Goal: Task Accomplishment & Management: Complete application form

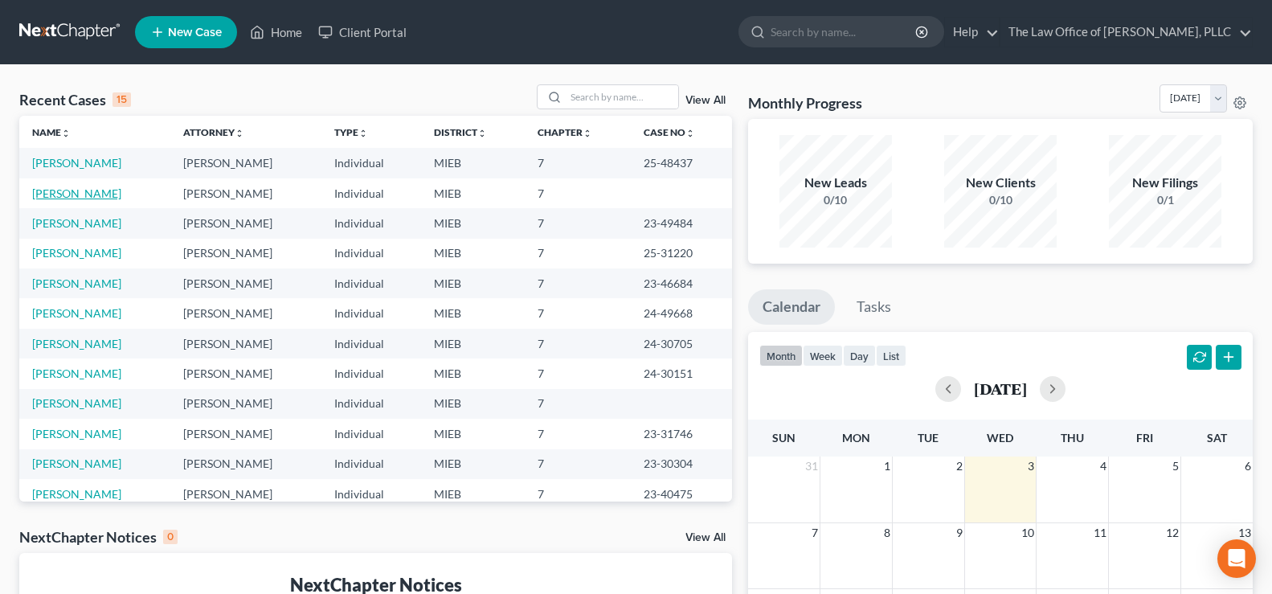
click at [79, 189] on link "[PERSON_NAME]" at bounding box center [76, 193] width 89 height 14
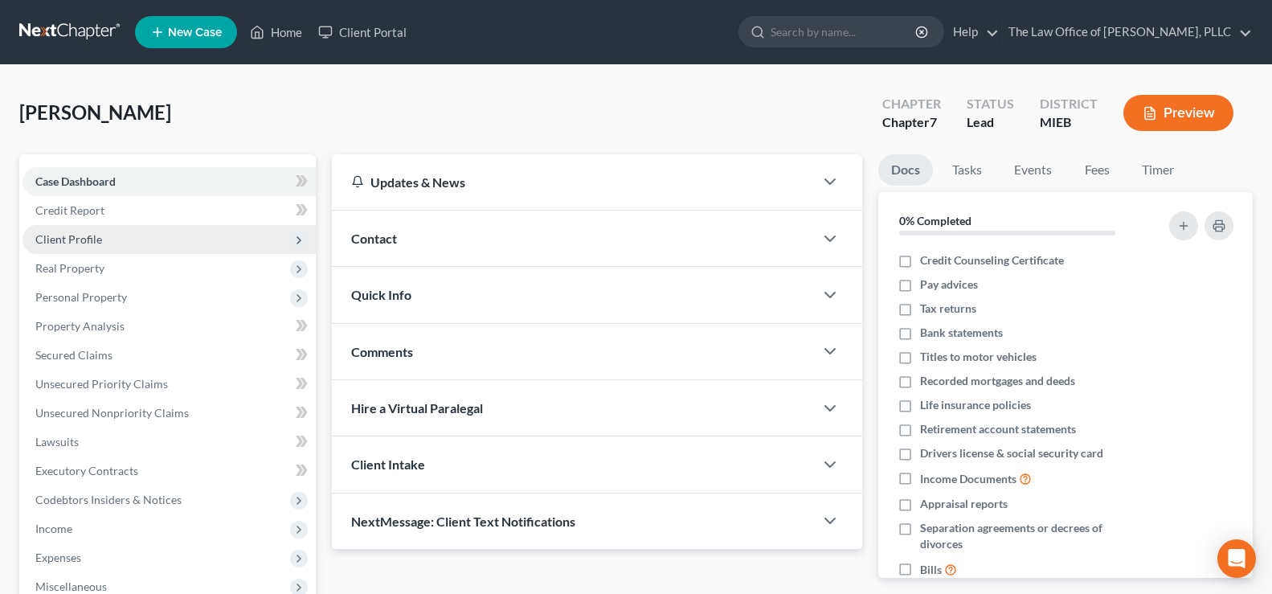
click at [96, 250] on span "Client Profile" at bounding box center [168, 239] width 293 height 29
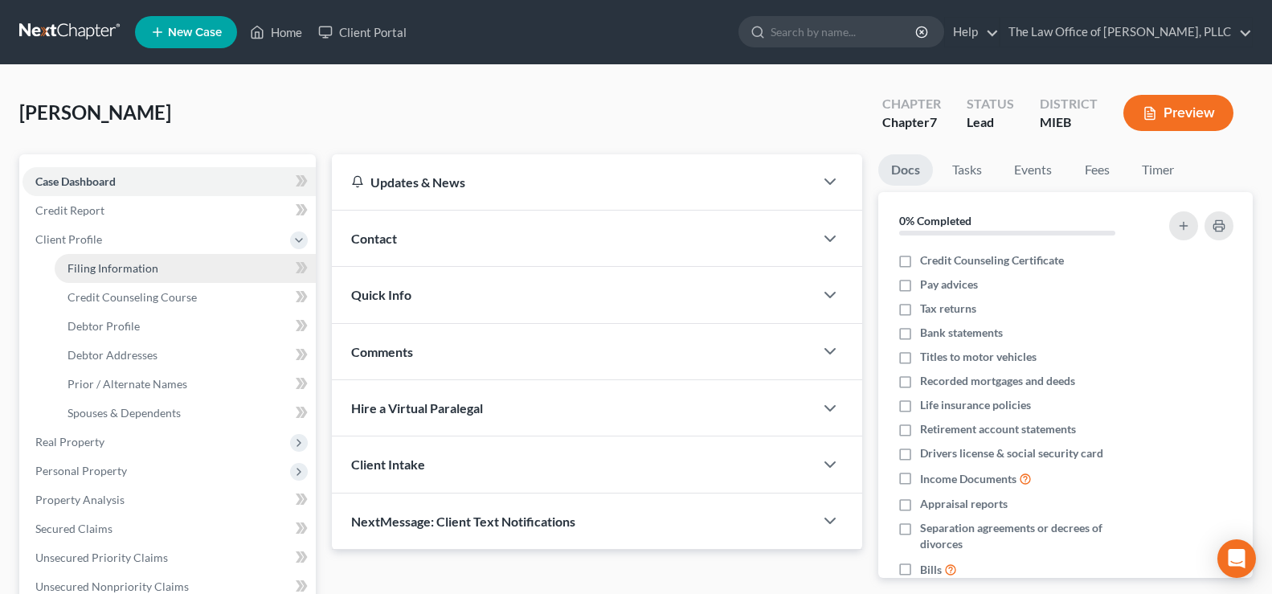
click at [102, 270] on span "Filing Information" at bounding box center [112, 268] width 91 height 14
select select "2"
select select "0"
select select "40"
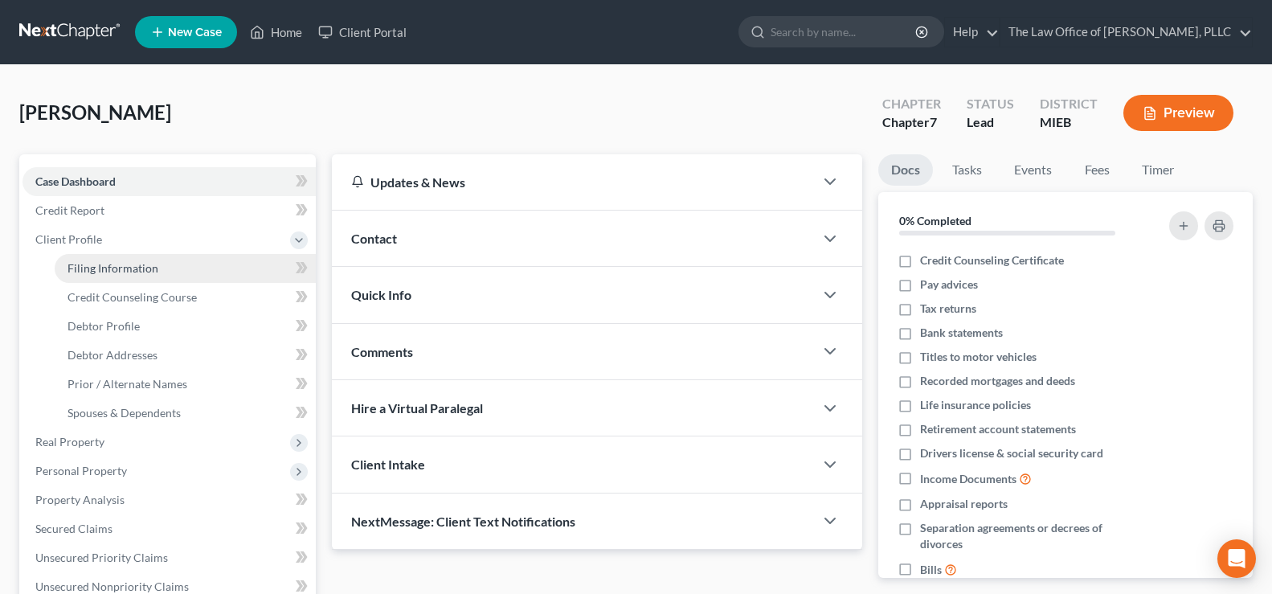
select select "23"
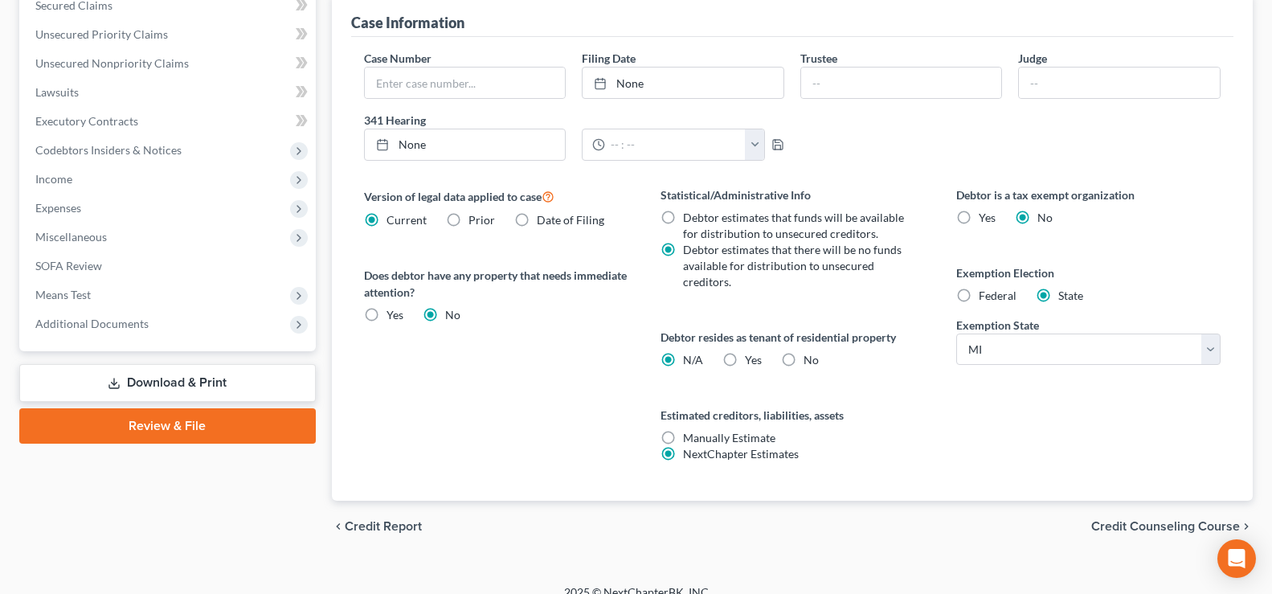
scroll to position [542, 0]
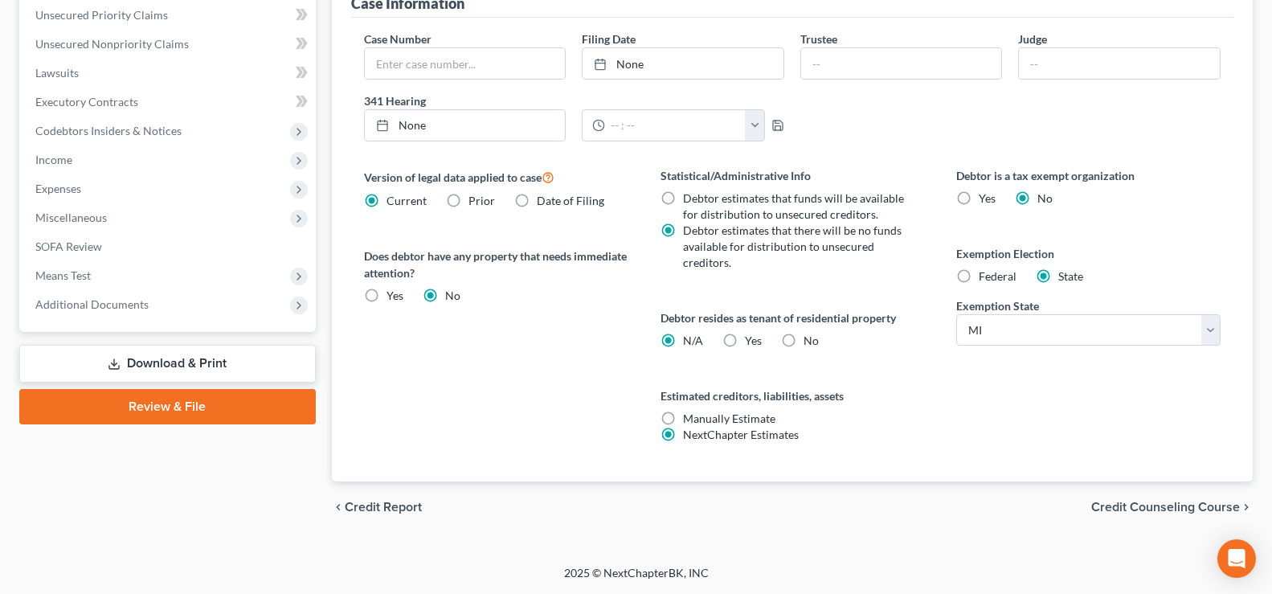
click at [1106, 511] on span "Credit Counseling Course" at bounding box center [1165, 507] width 149 height 13
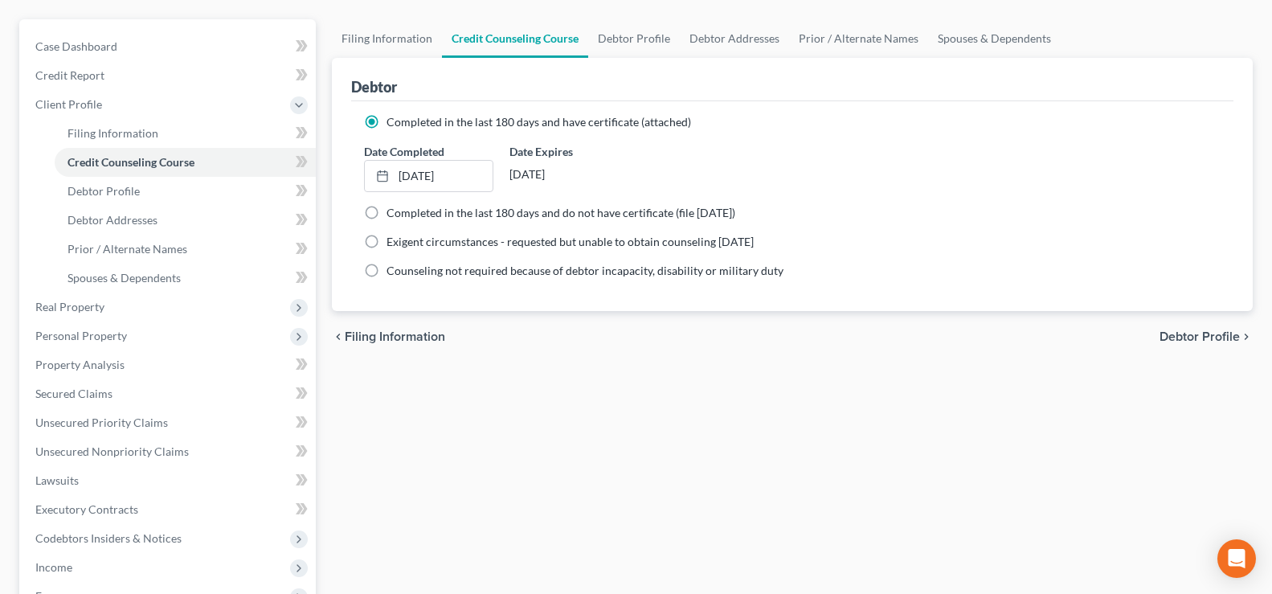
scroll to position [161, 0]
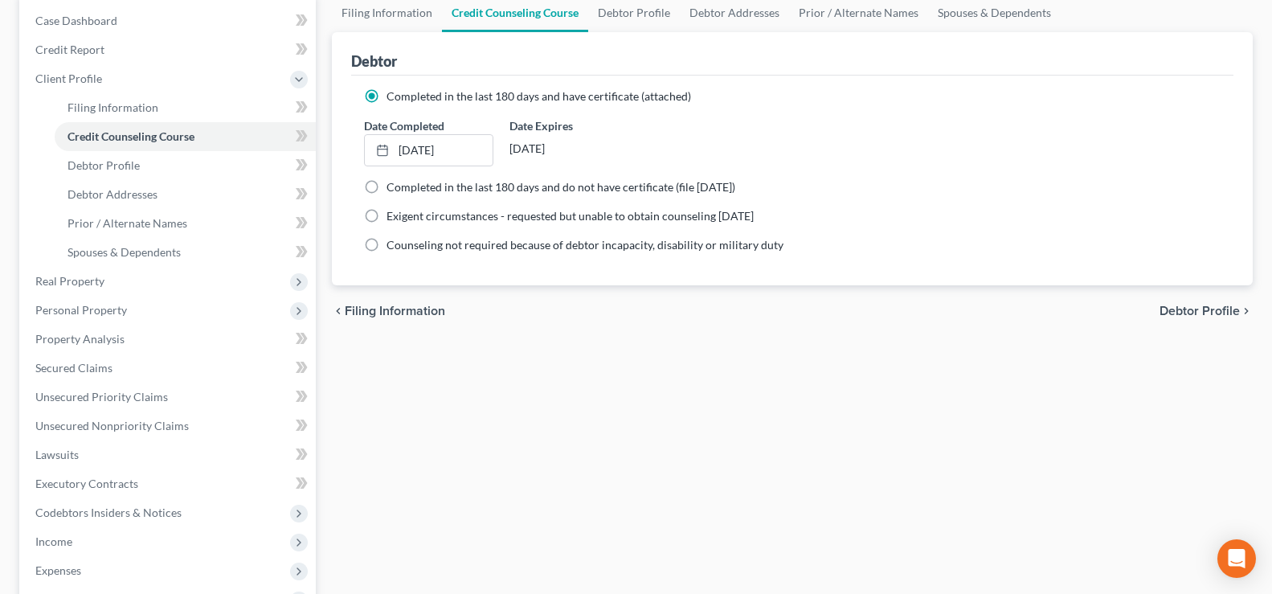
click at [1159, 308] on span "Debtor Profile" at bounding box center [1199, 311] width 80 height 13
select select "1"
select select "2"
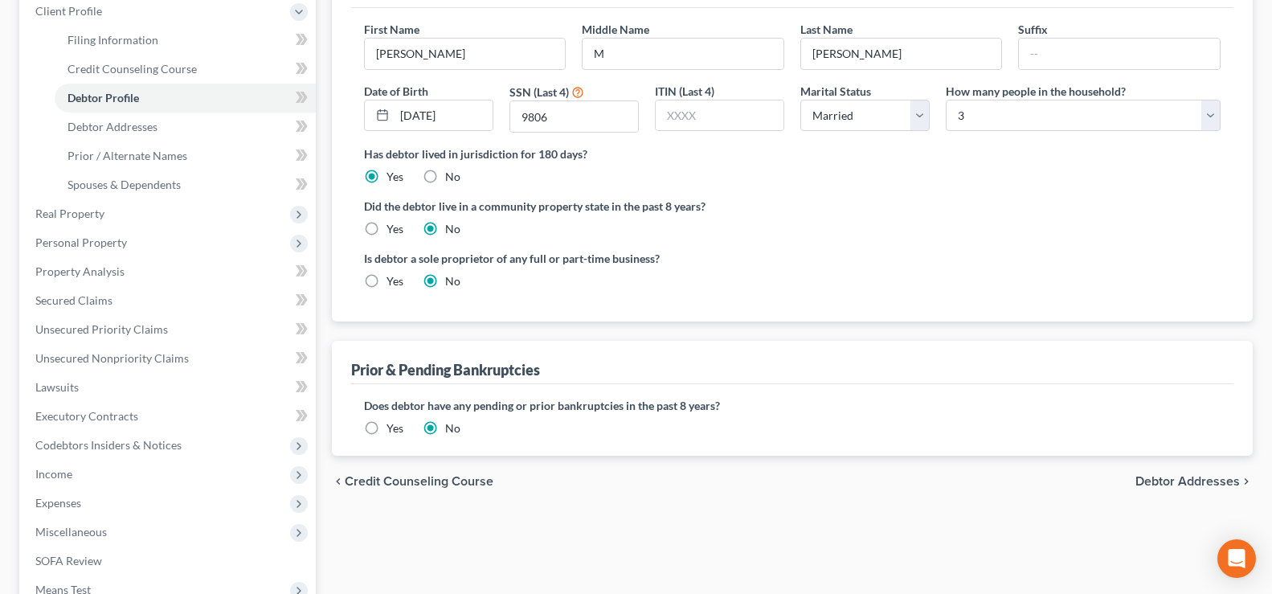
scroll to position [321, 0]
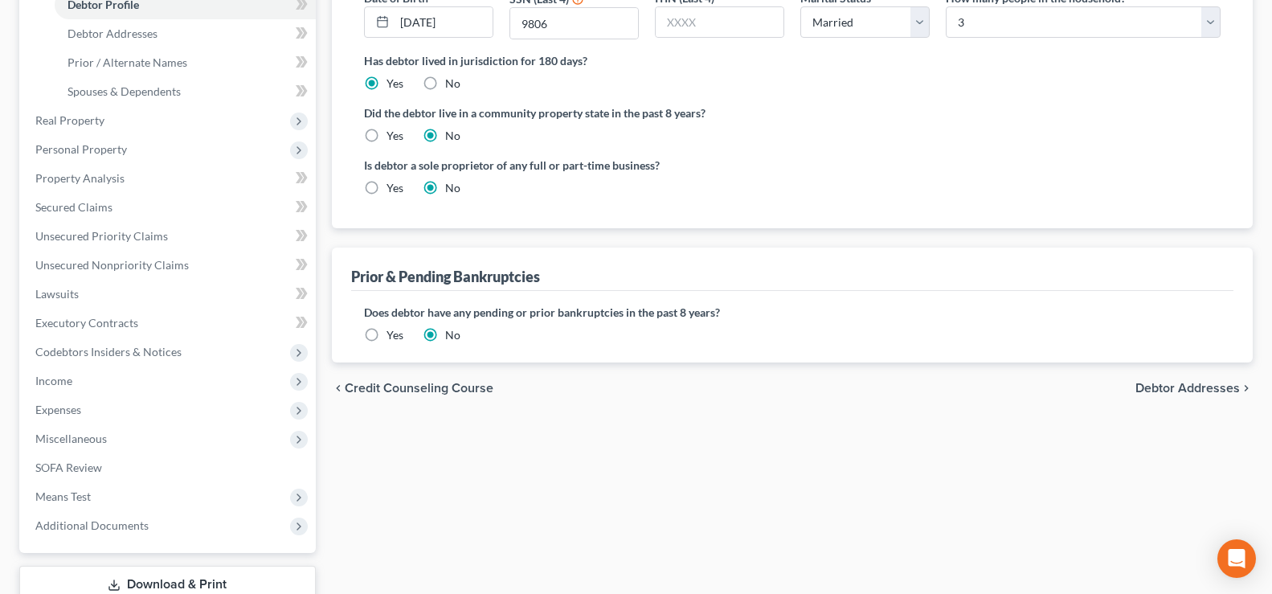
click at [1162, 390] on span "Debtor Addresses" at bounding box center [1187, 388] width 104 height 13
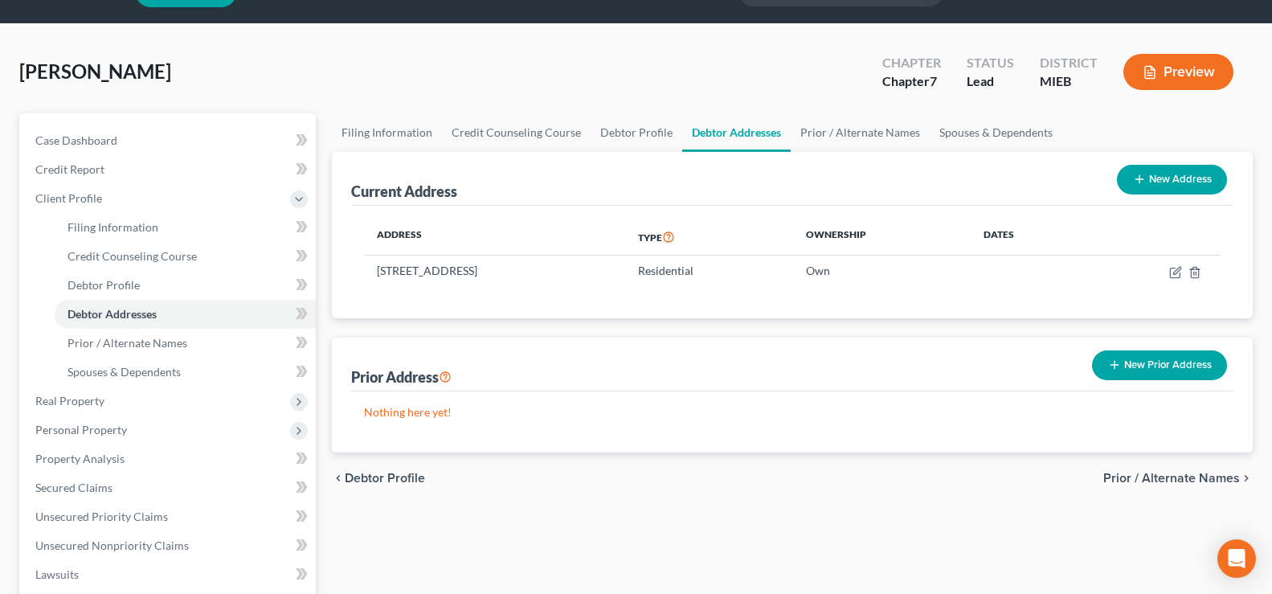
scroll to position [80, 0]
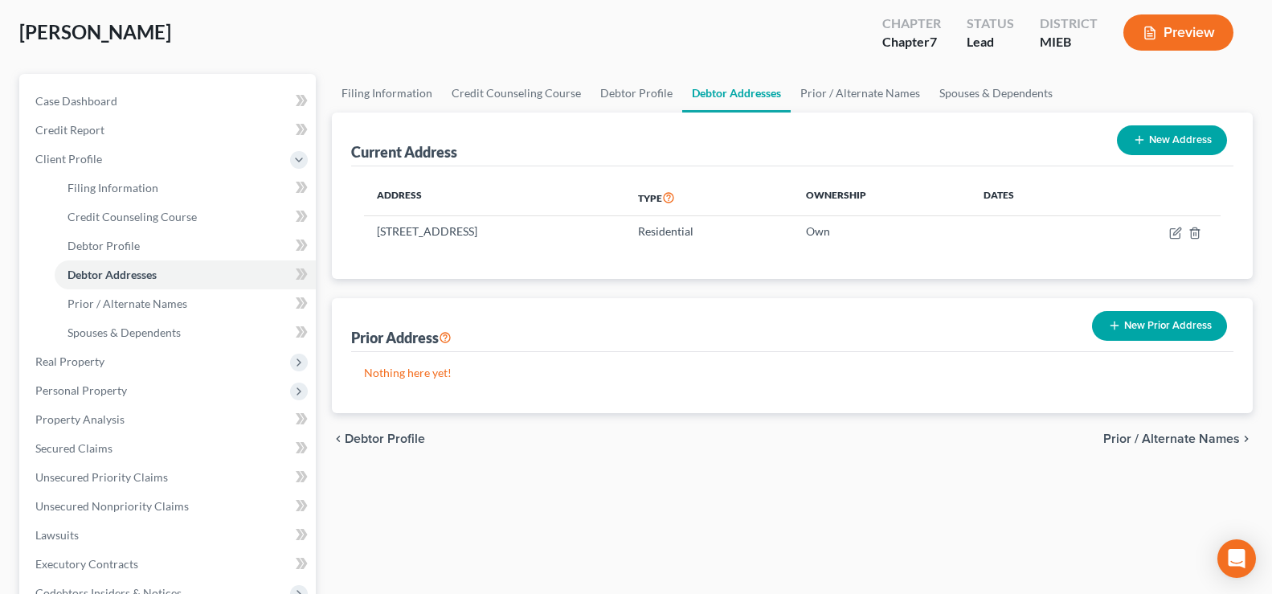
click at [1117, 437] on span "Prior / Alternate Names" at bounding box center [1171, 438] width 137 height 13
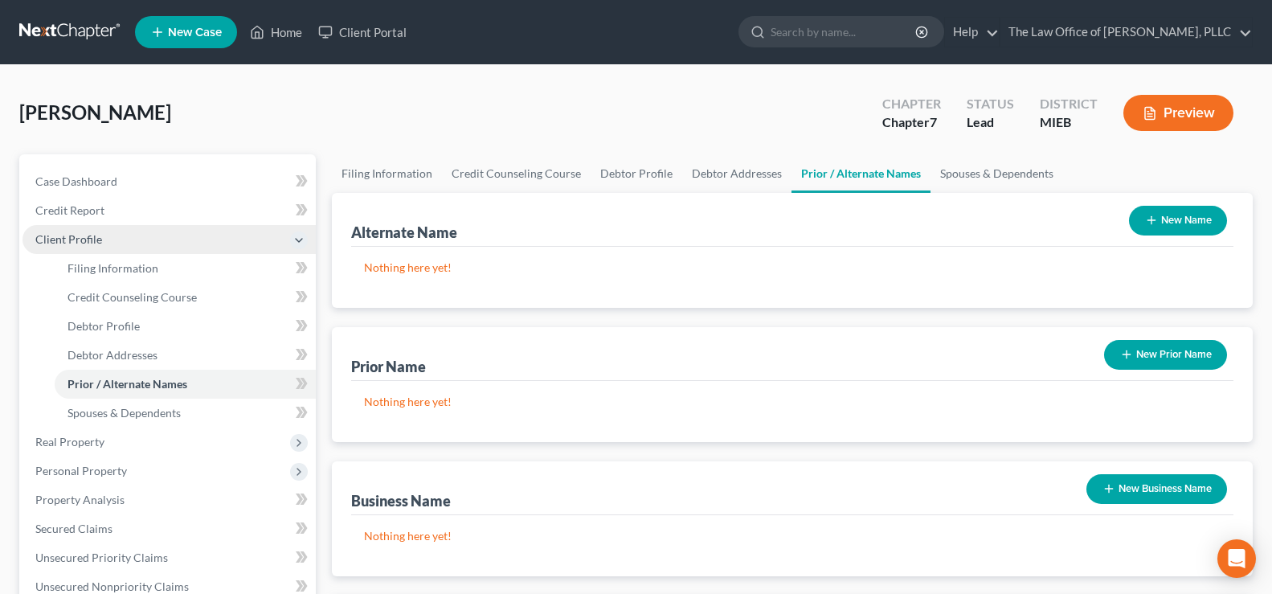
click at [95, 245] on span "Client Profile" at bounding box center [68, 239] width 67 height 14
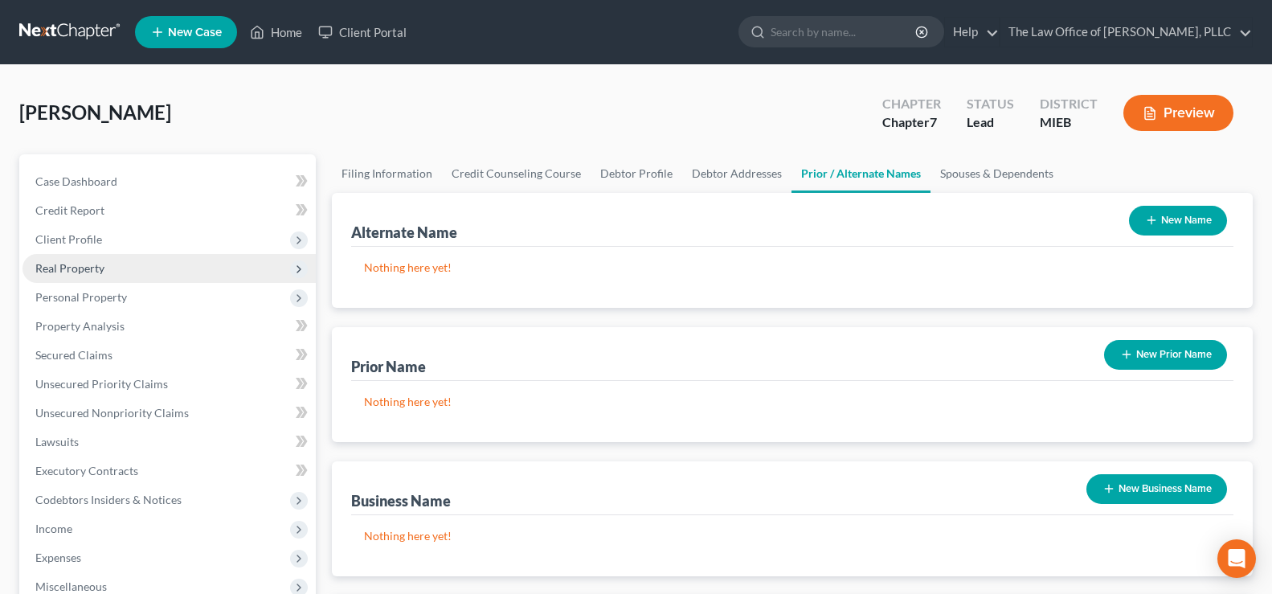
click at [90, 254] on span "Real Property" at bounding box center [168, 268] width 293 height 29
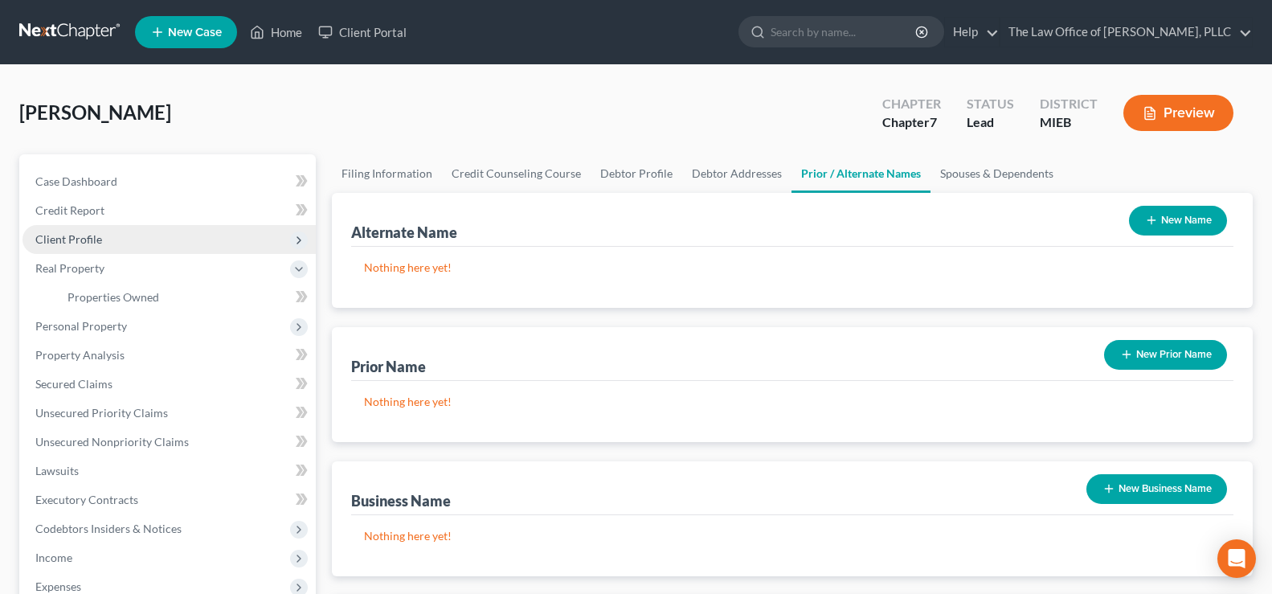
click at [84, 243] on span "Client Profile" at bounding box center [68, 239] width 67 height 14
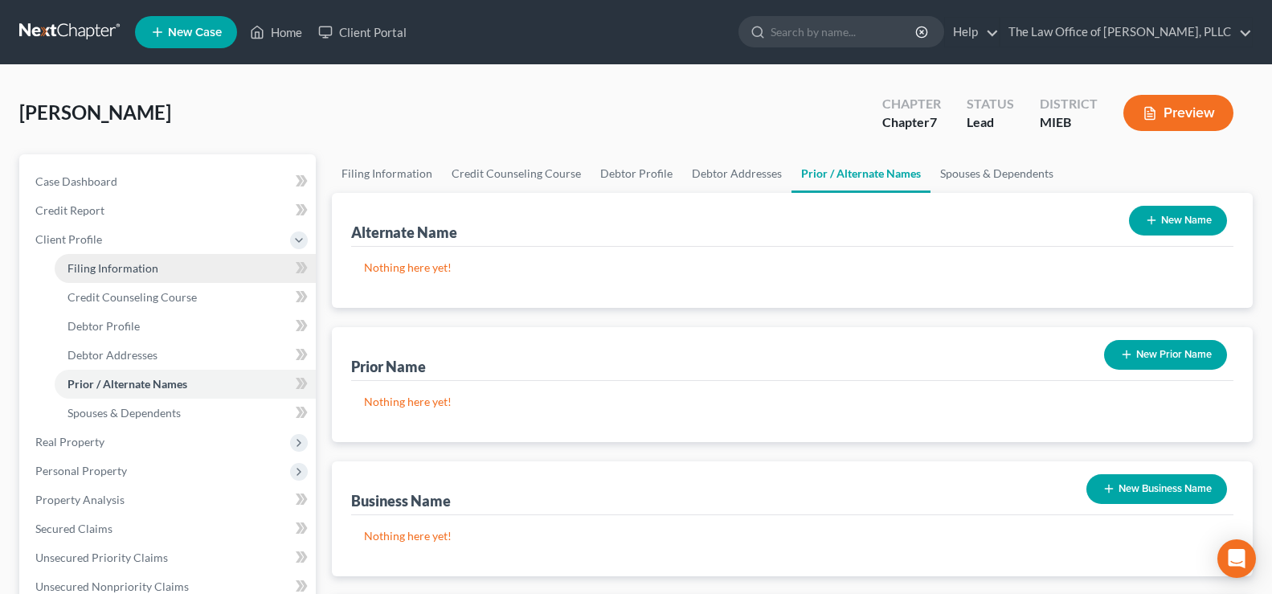
click at [88, 276] on link "Filing Information" at bounding box center [185, 268] width 261 height 29
select select "2"
select select "0"
select select "40"
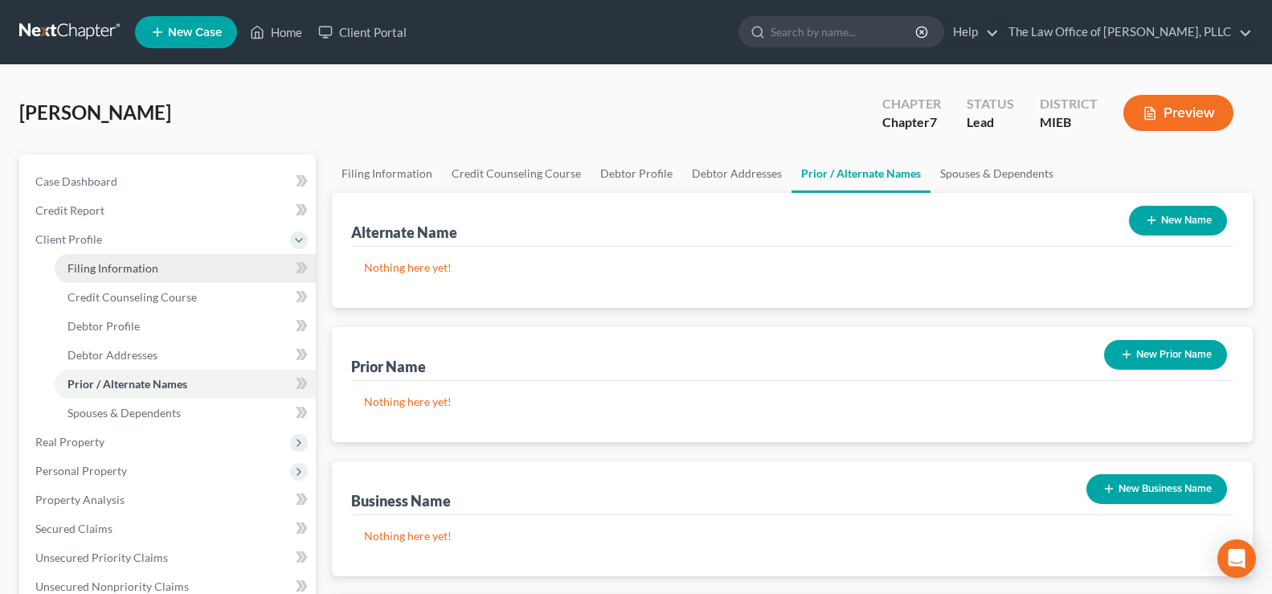
select select "0"
select select "23"
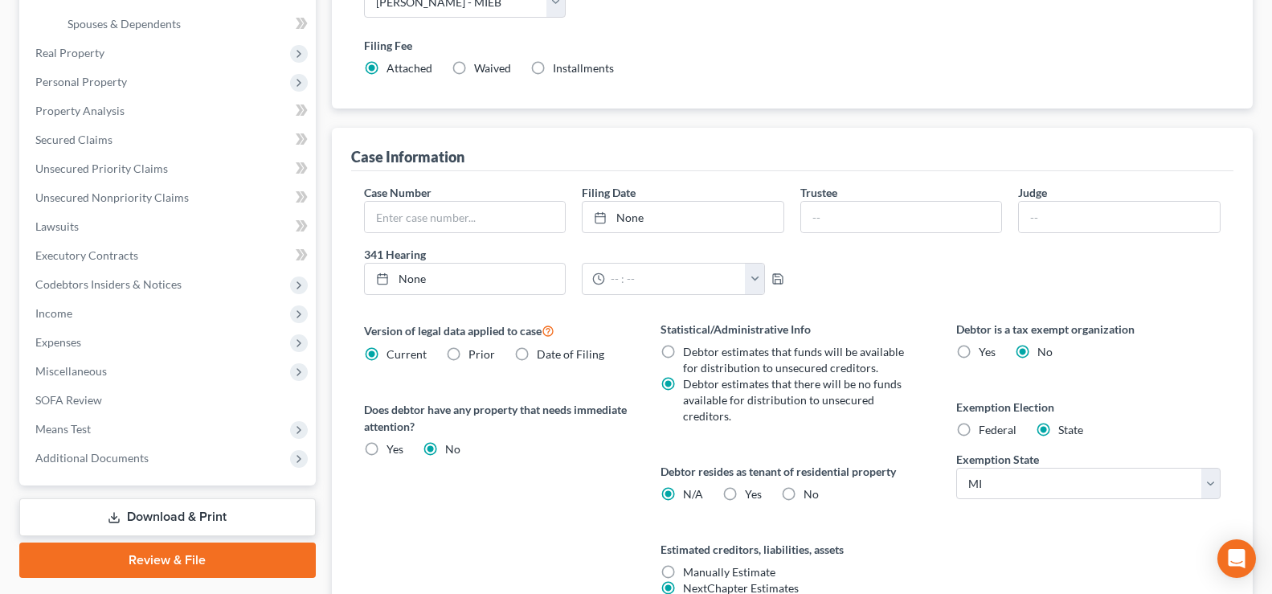
scroll to position [482, 0]
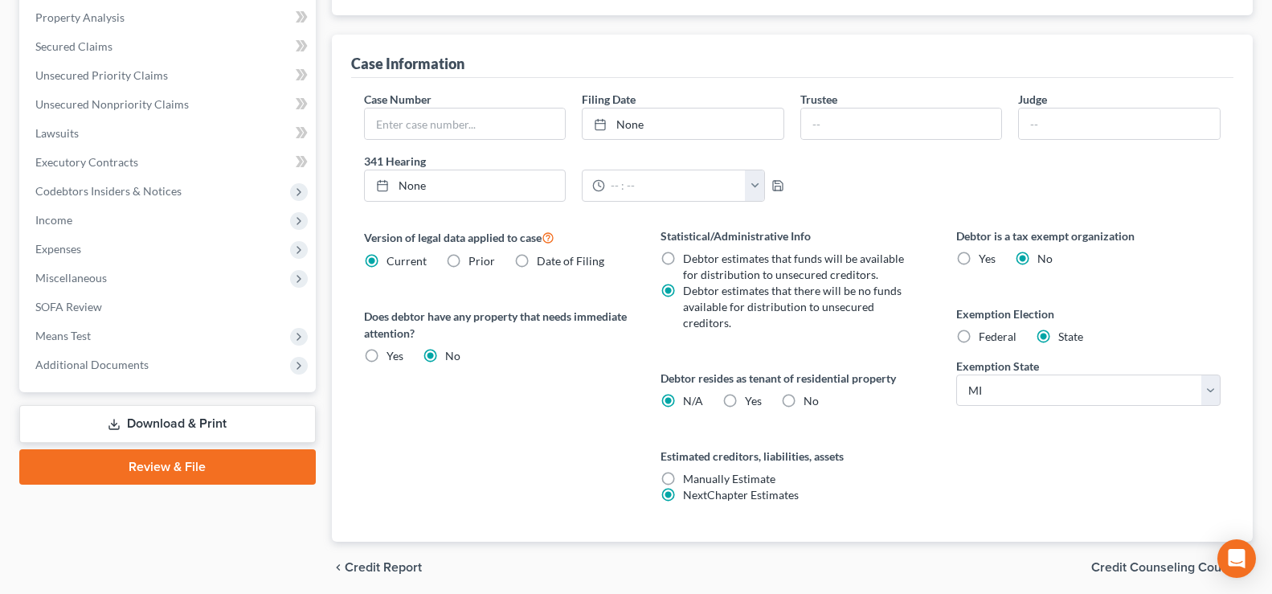
click at [216, 459] on link "Review & File" at bounding box center [167, 466] width 296 height 35
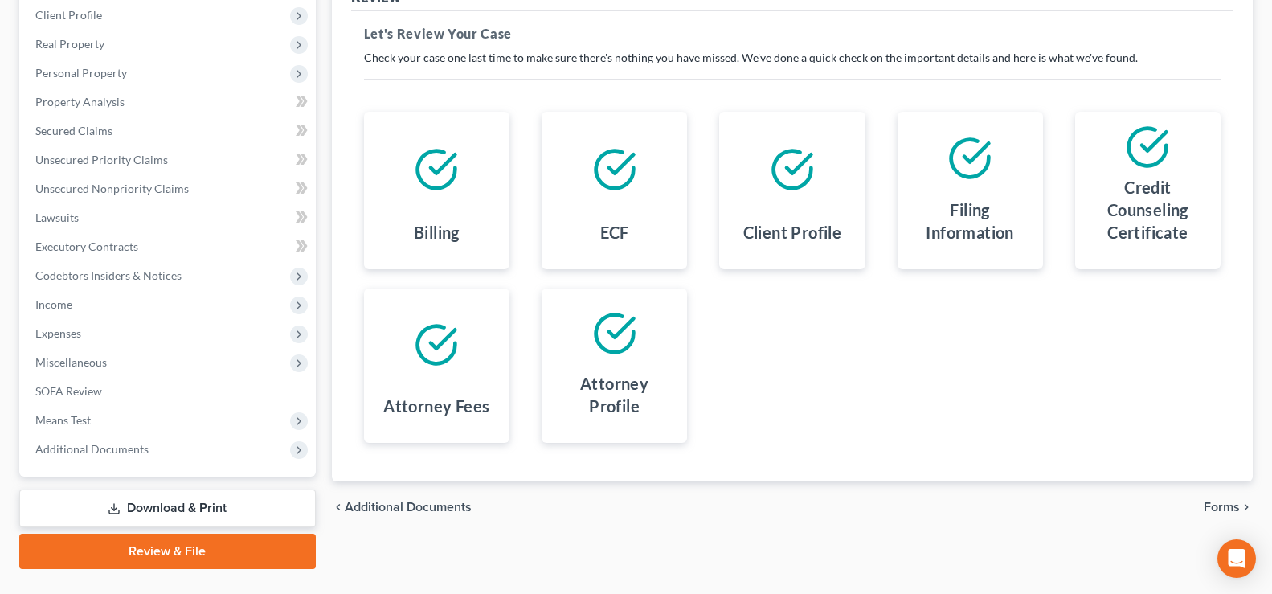
scroll to position [260, 0]
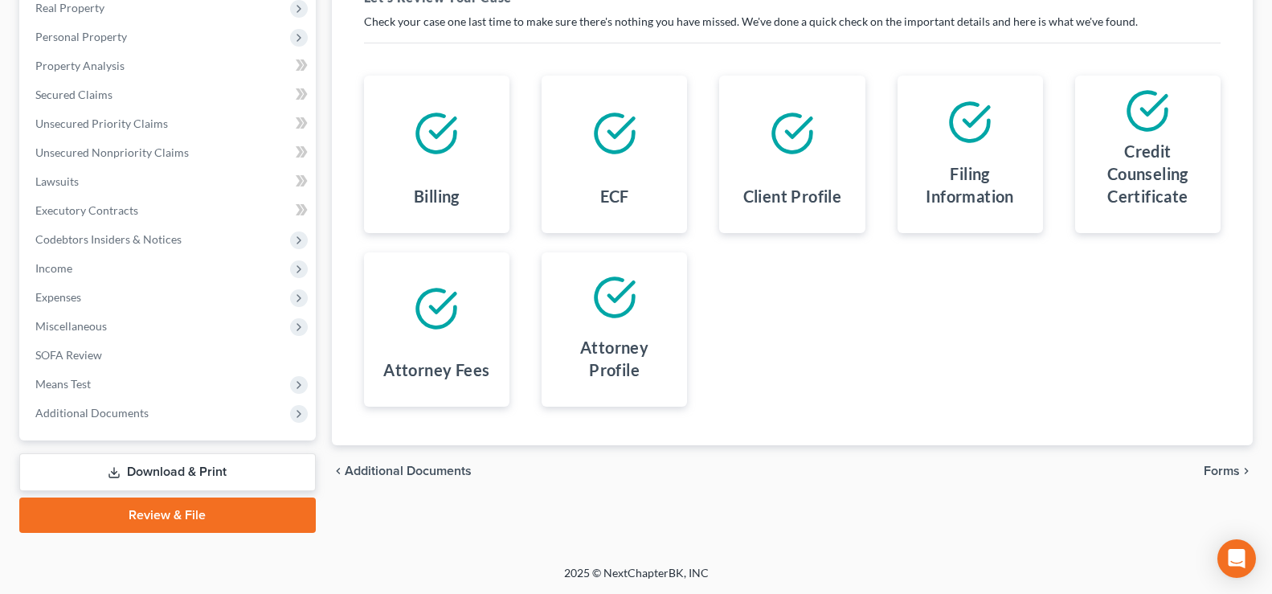
click at [1211, 471] on span "Forms" at bounding box center [1222, 470] width 36 height 13
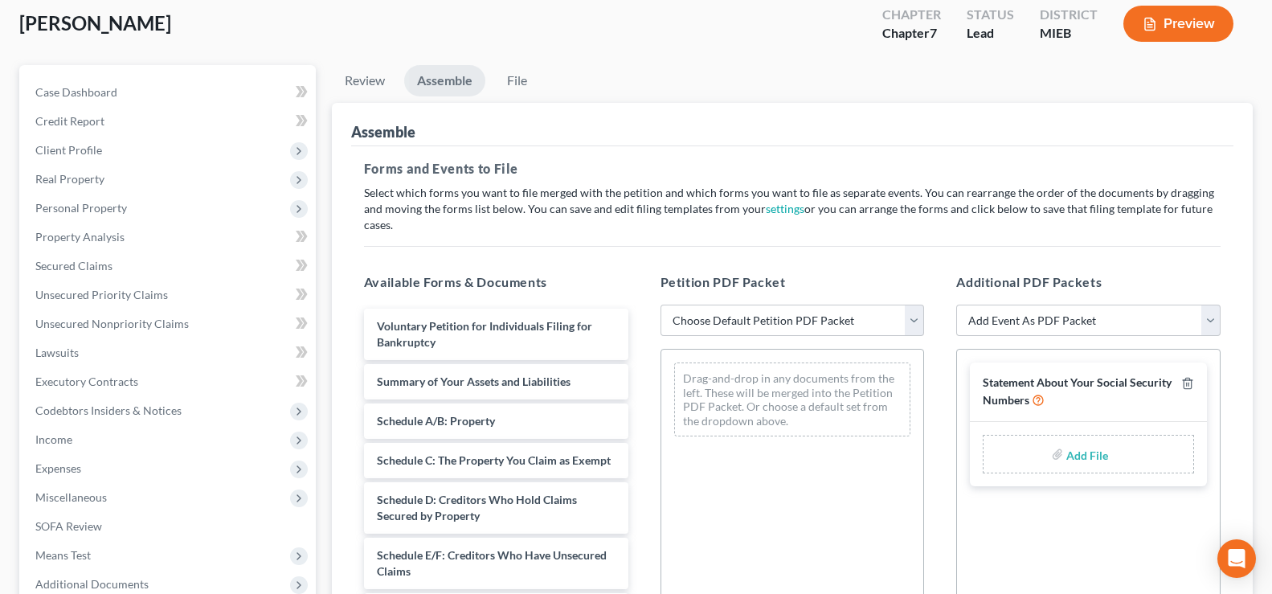
scroll to position [0, 0]
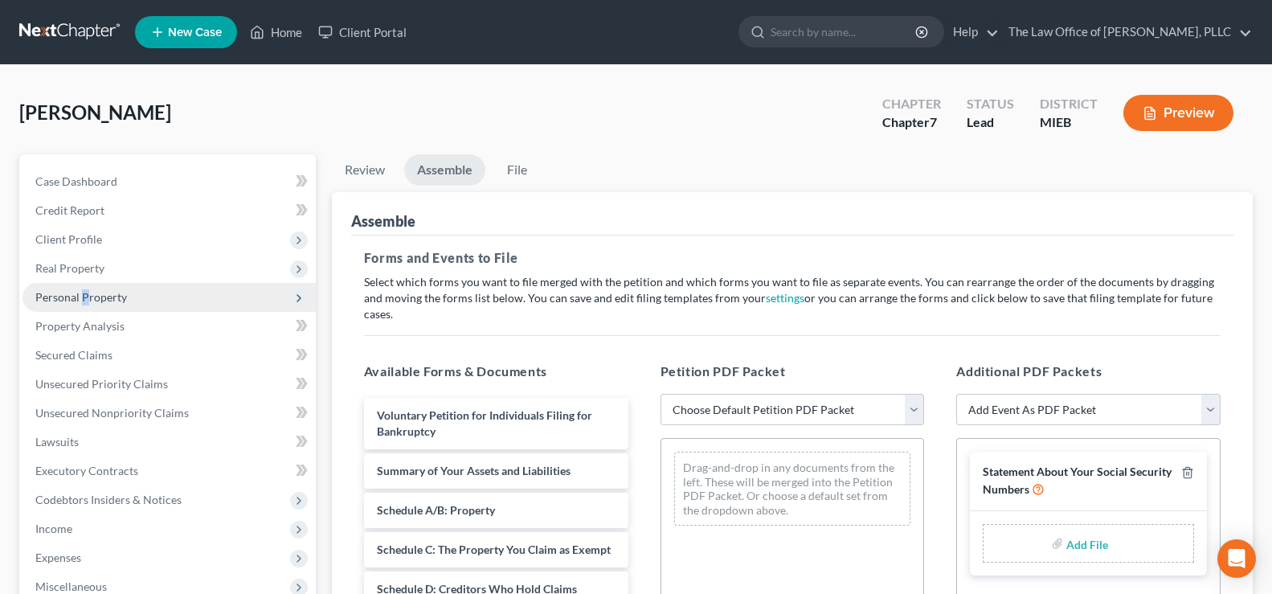
click at [84, 305] on span "Personal Property" at bounding box center [168, 297] width 293 height 29
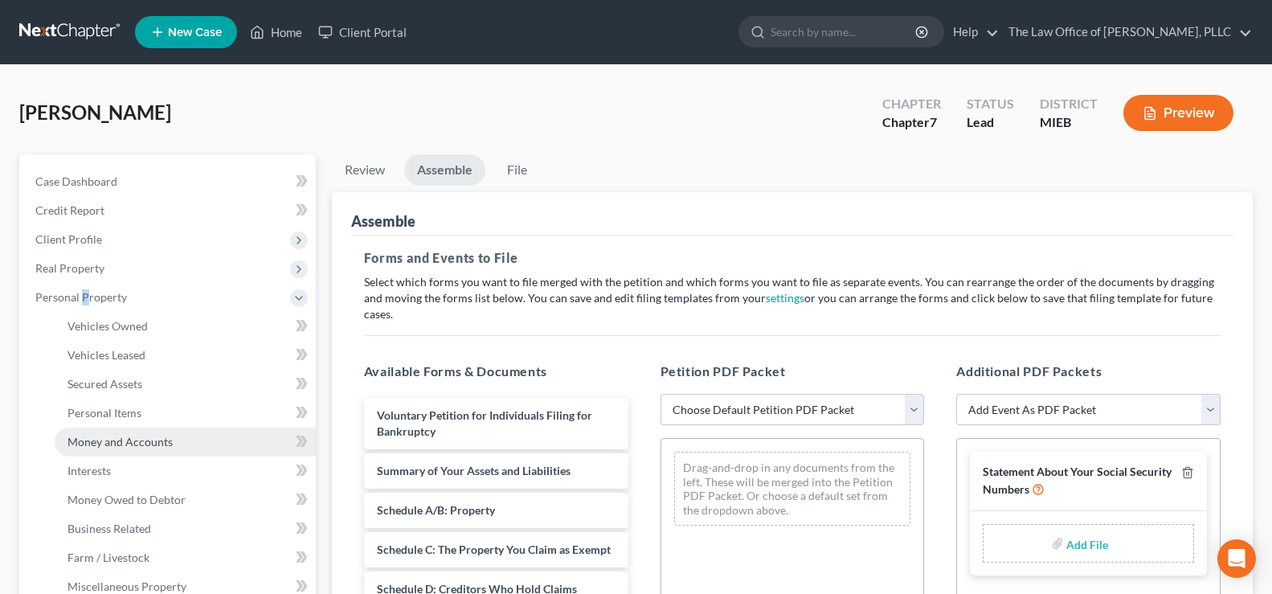
click at [119, 445] on span "Money and Accounts" at bounding box center [119, 442] width 105 height 14
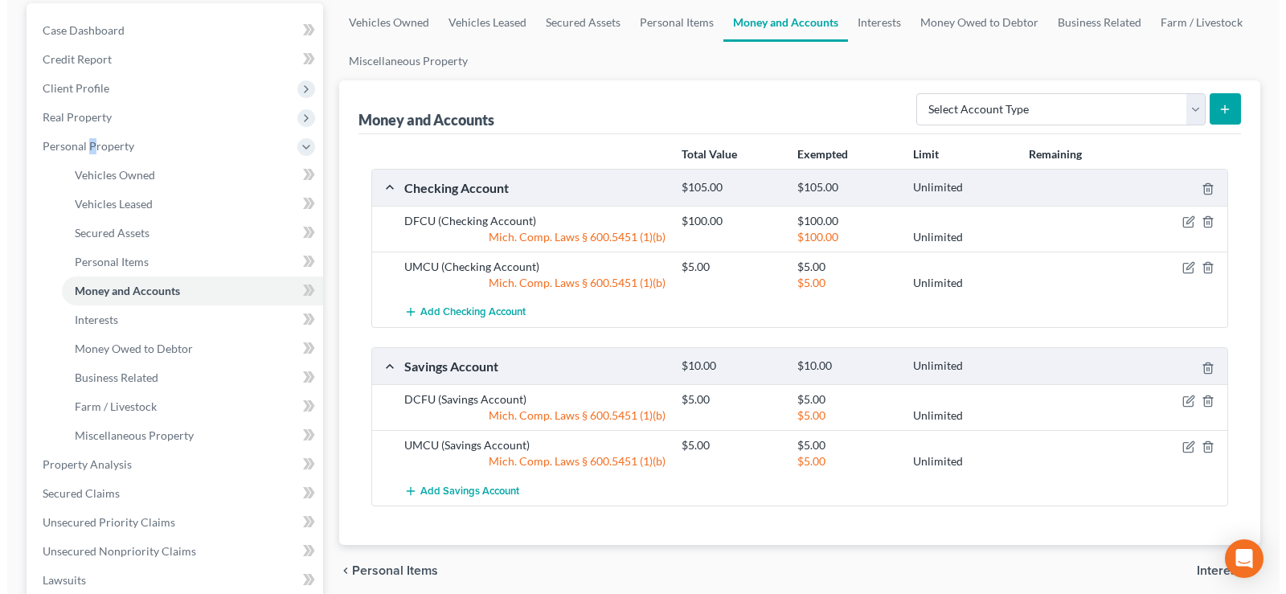
scroll to position [161, 0]
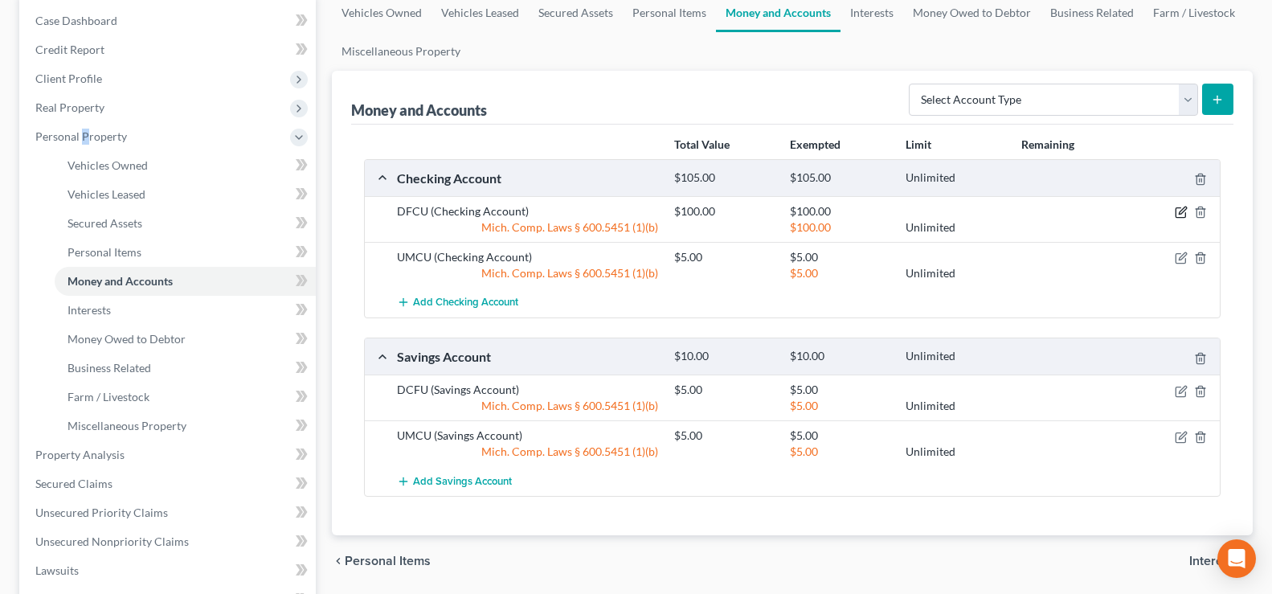
click at [1179, 215] on icon "button" at bounding box center [1182, 210] width 7 height 7
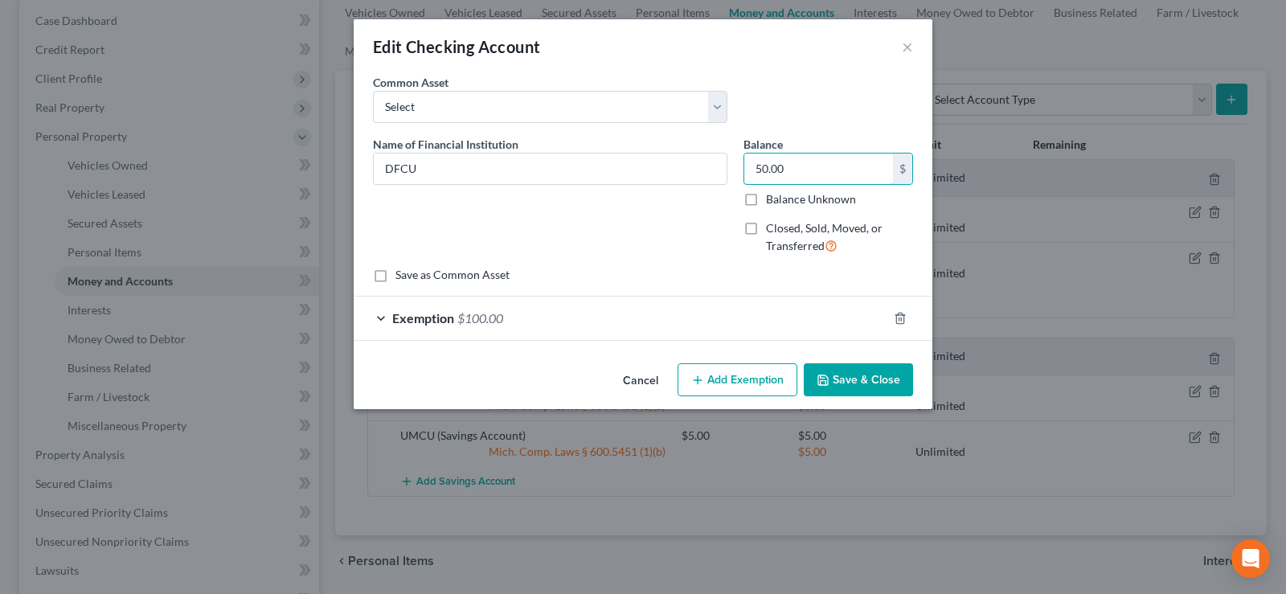
type input "50.00"
click at [540, 314] on div "Exemption $100.00" at bounding box center [620, 317] width 533 height 43
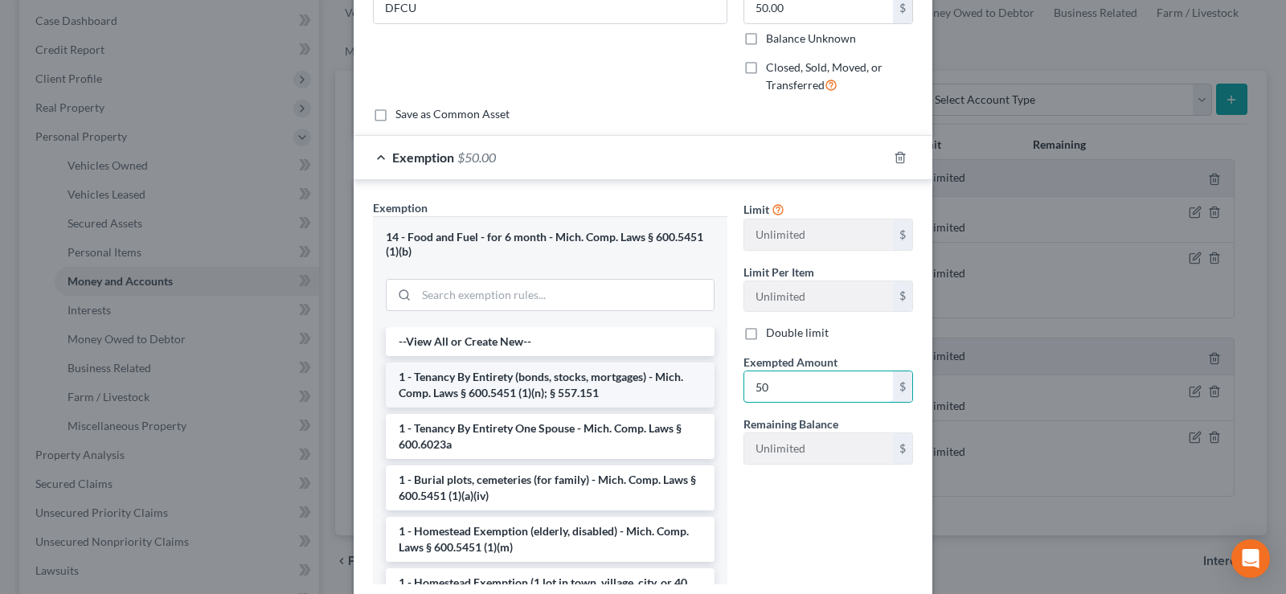
type input "50"
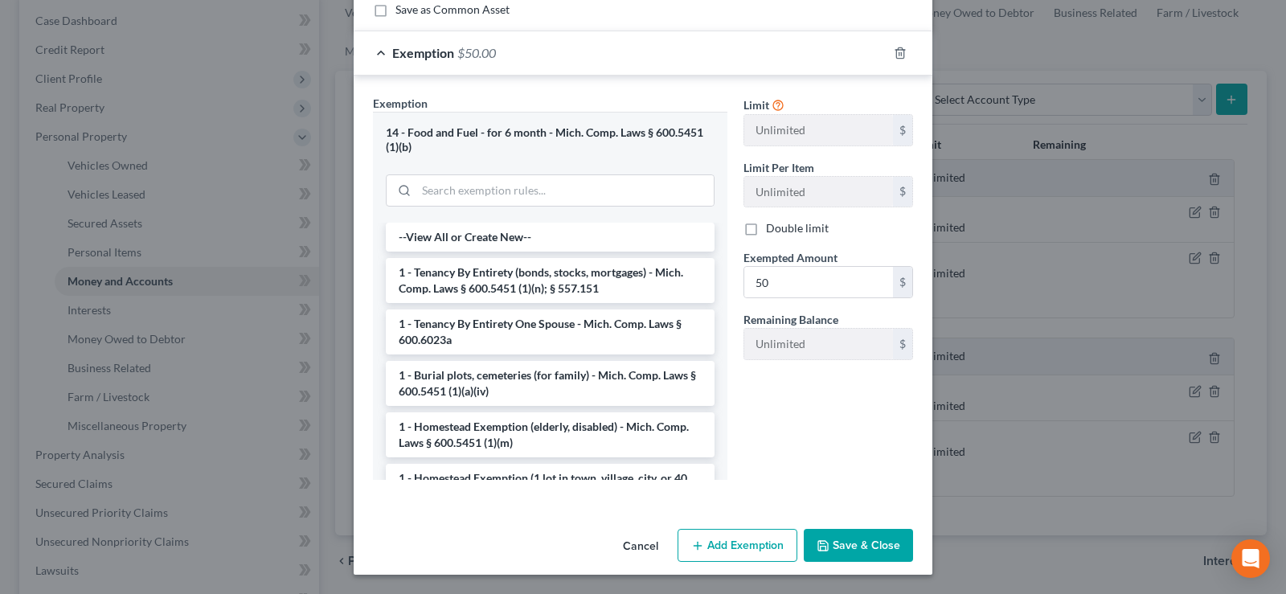
click at [824, 542] on button "Save & Close" at bounding box center [857, 546] width 109 height 34
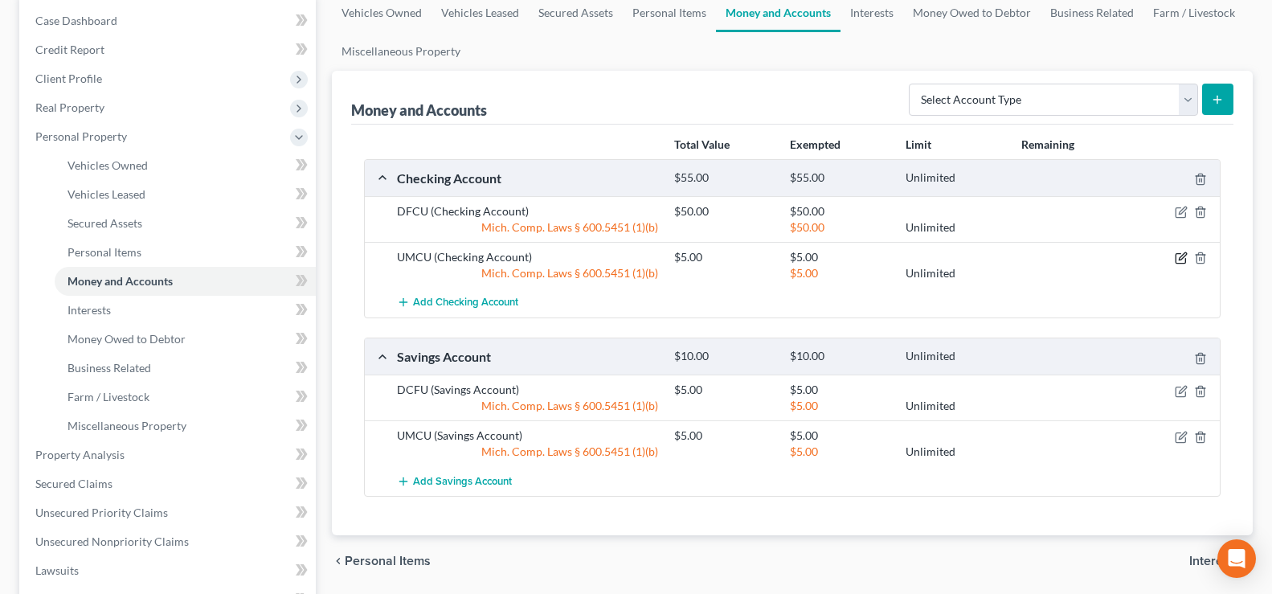
click at [1179, 260] on icon "button" at bounding box center [1182, 256] width 7 height 7
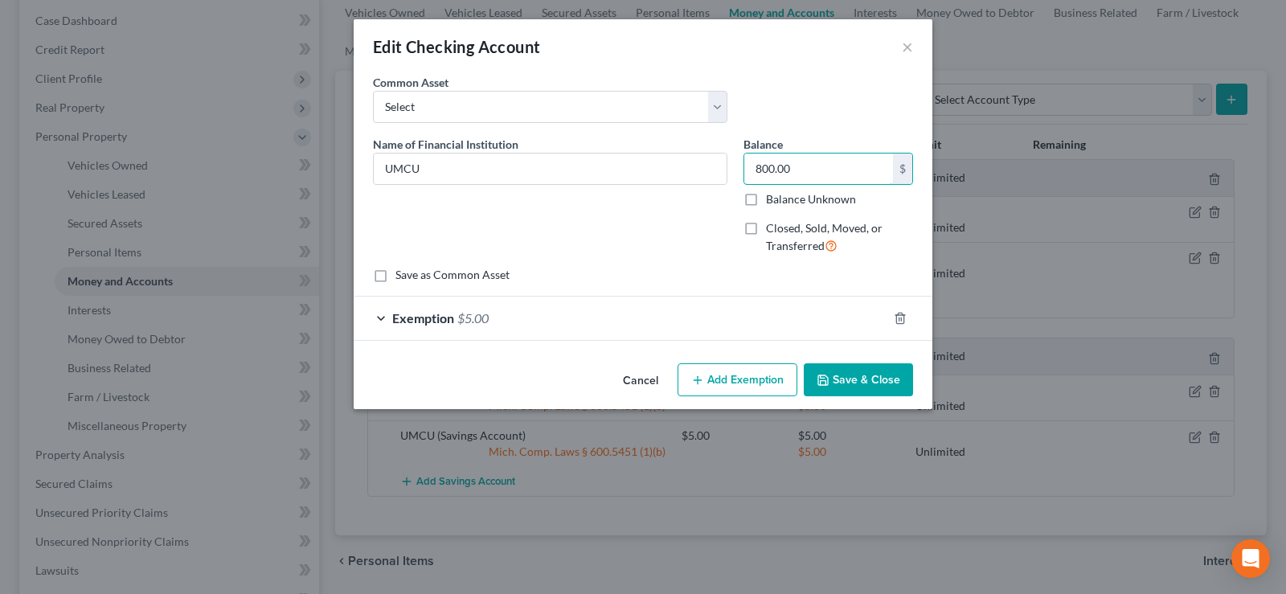
type input "800.00"
click at [728, 386] on button "Add Exemption" at bounding box center [737, 380] width 120 height 34
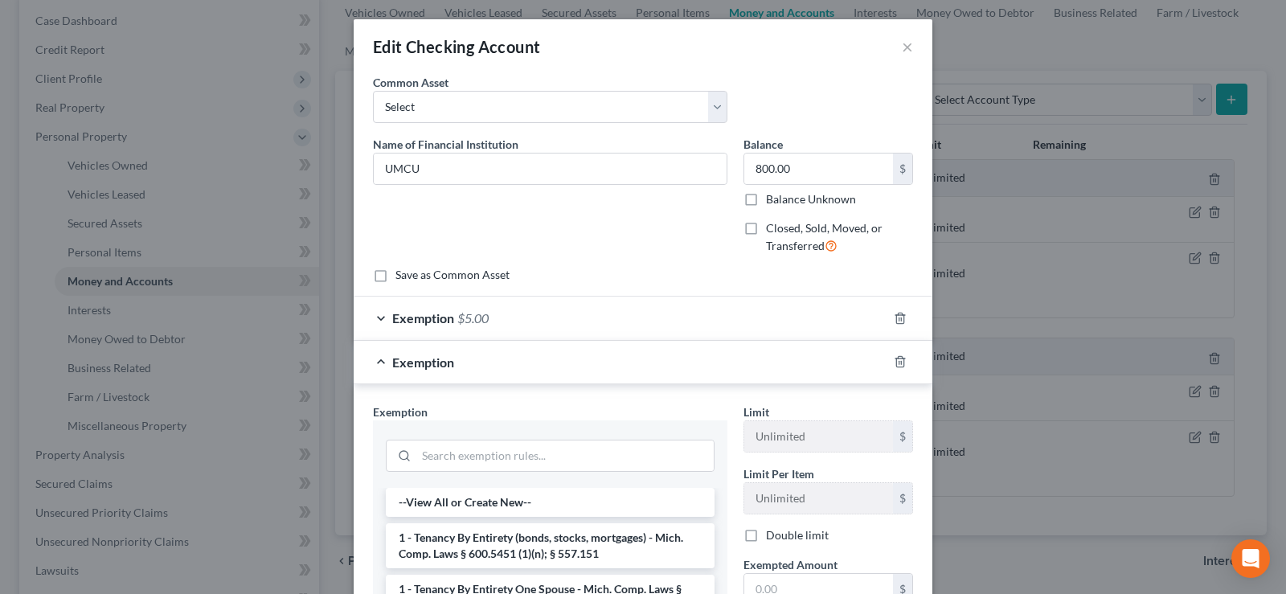
scroll to position [161, 0]
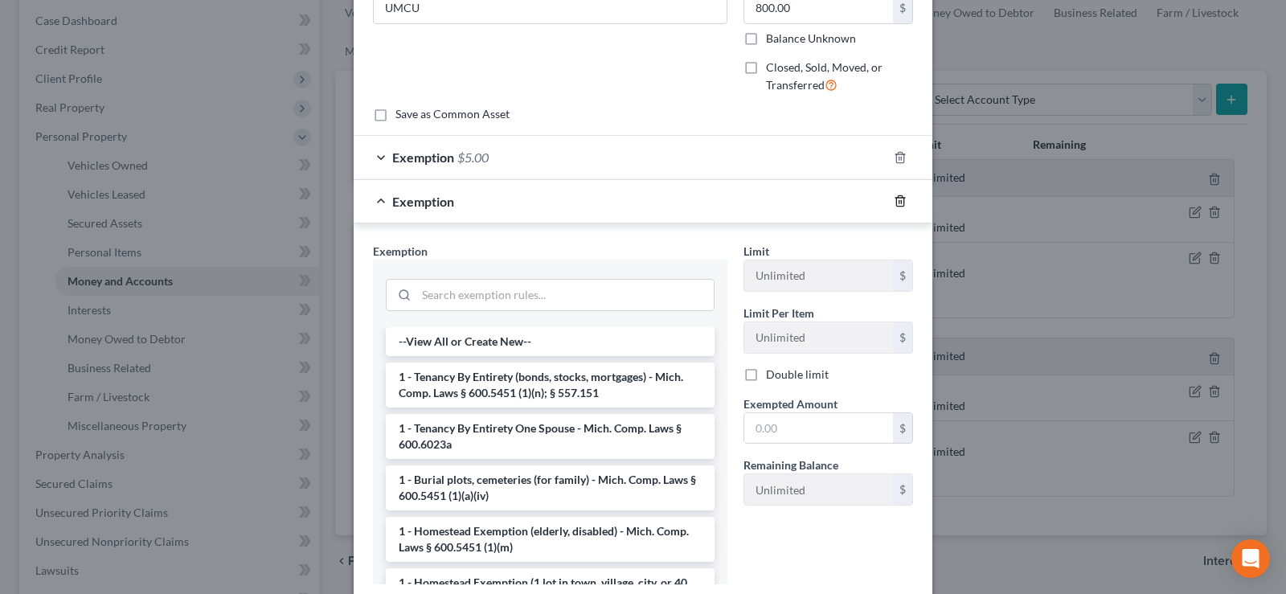
click at [899, 202] on line "button" at bounding box center [899, 202] width 0 height 3
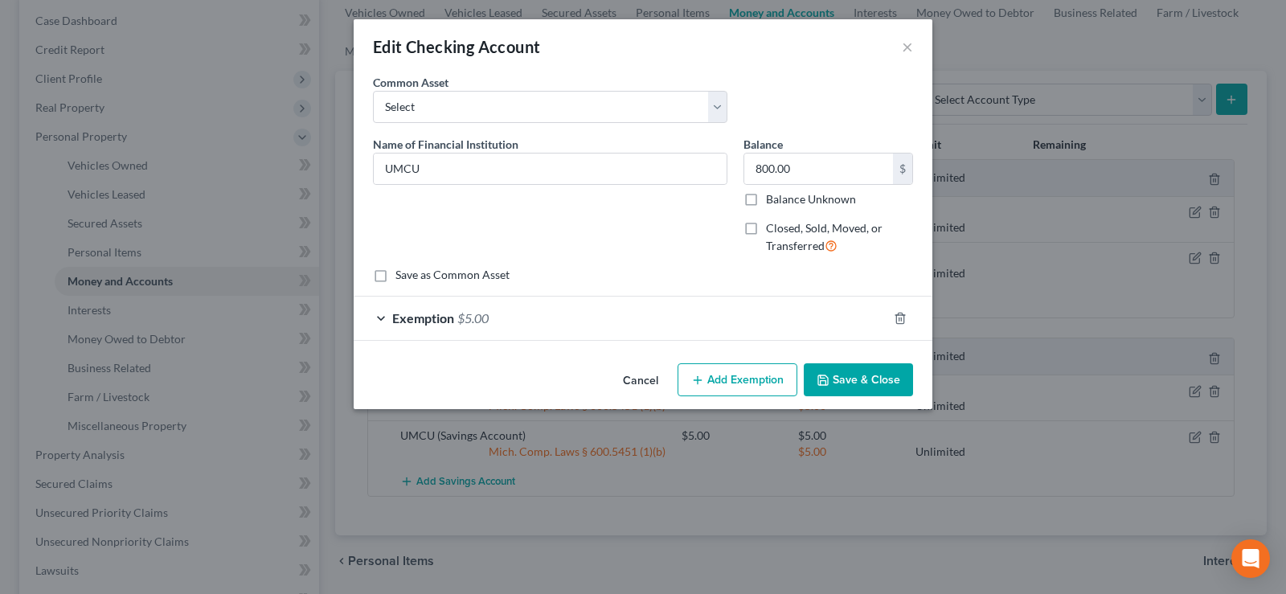
scroll to position [0, 0]
click at [546, 317] on div "Exemption $5.00" at bounding box center [620, 317] width 533 height 43
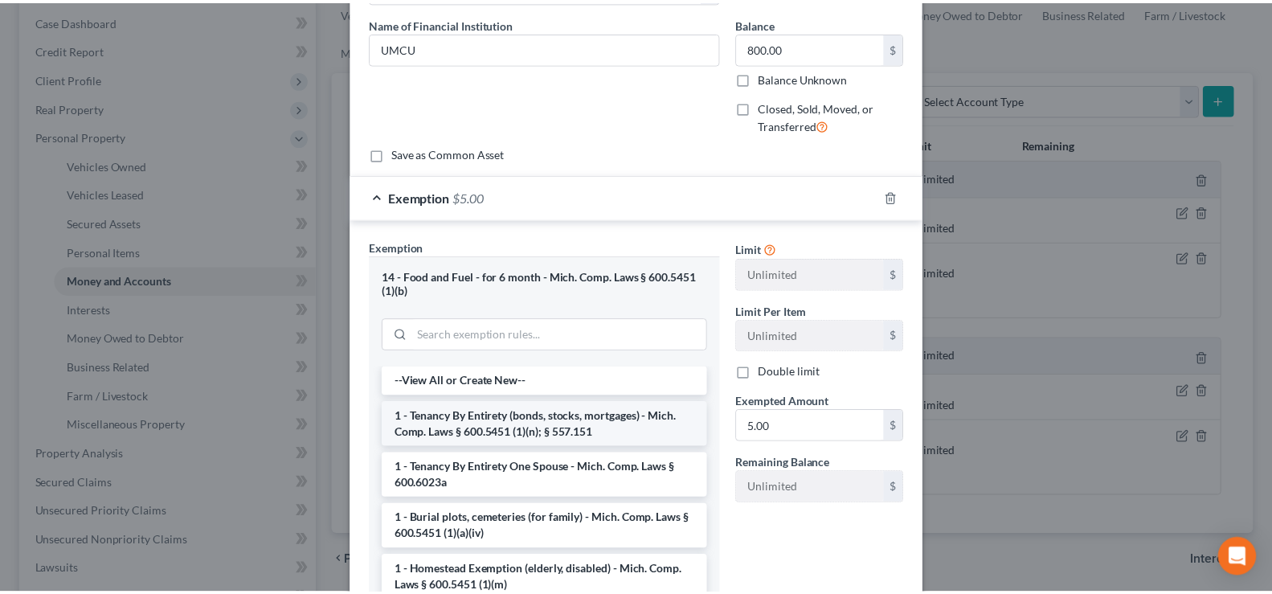
scroll to position [241, 0]
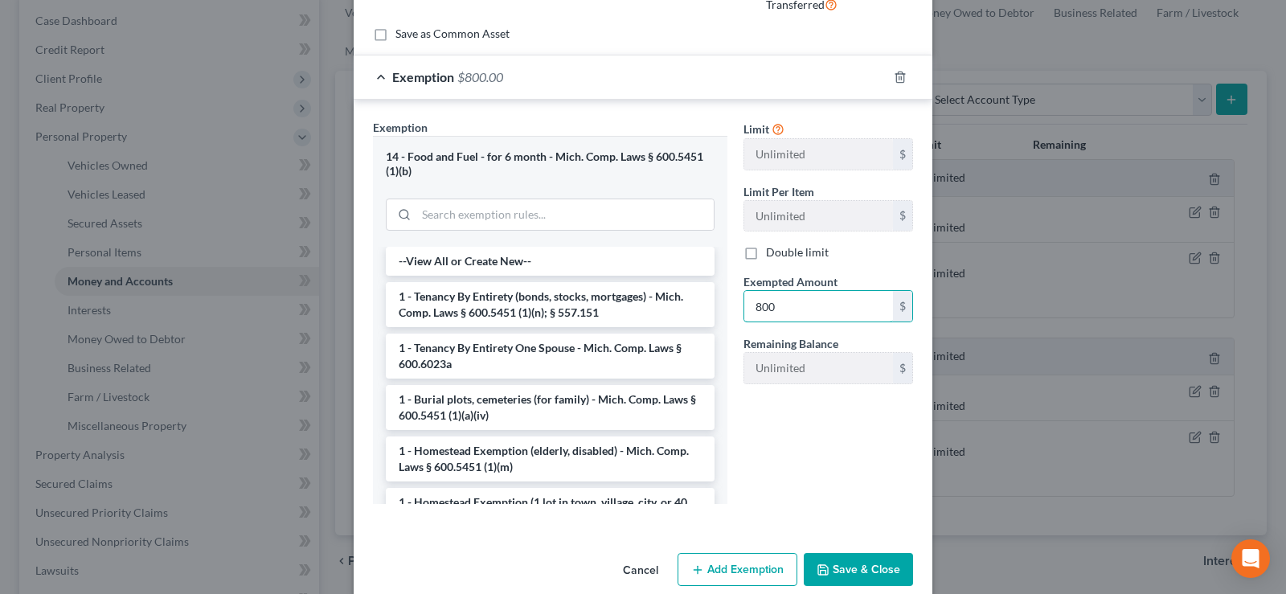
type input "800"
click at [840, 577] on button "Save & Close" at bounding box center [857, 570] width 109 height 34
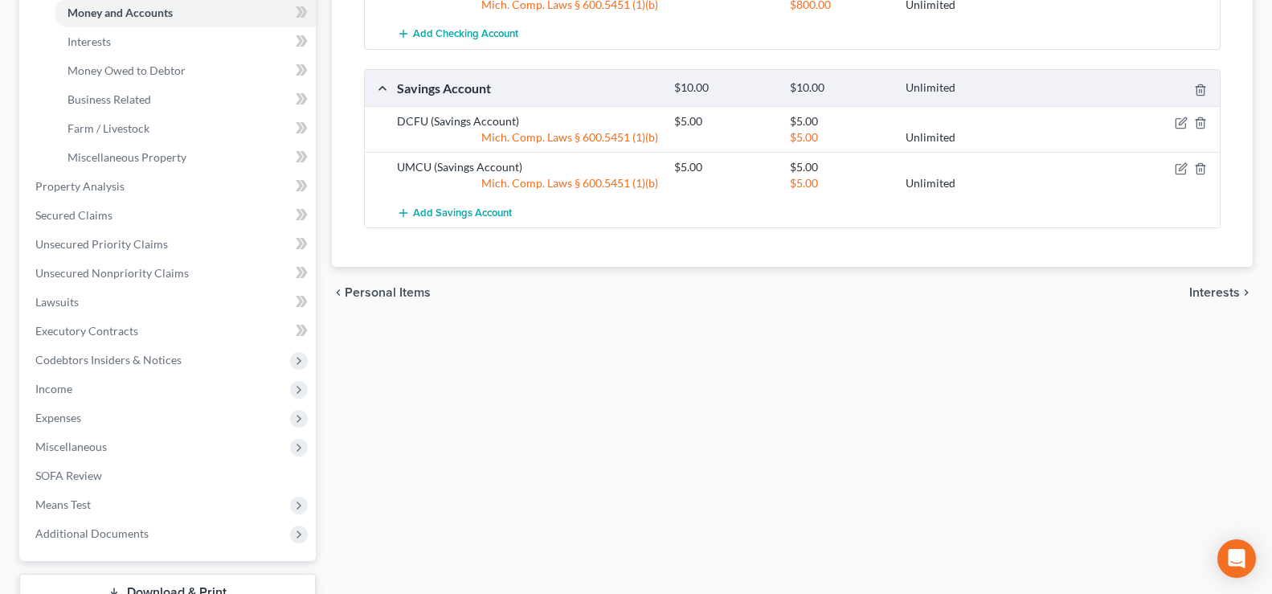
scroll to position [550, 0]
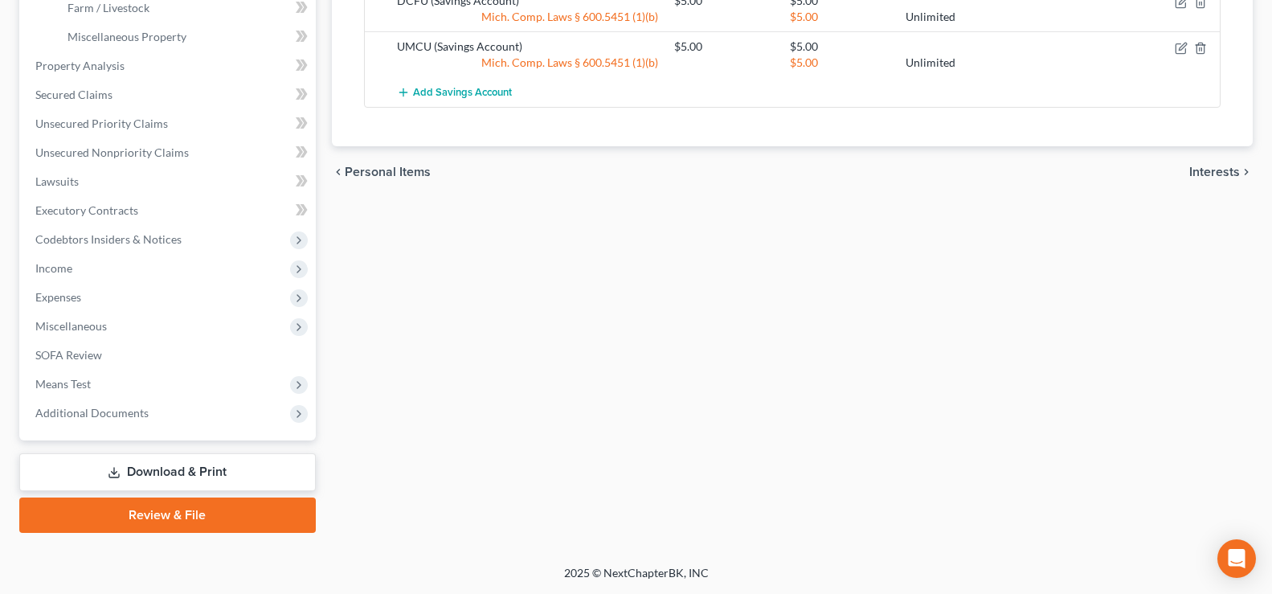
click at [202, 531] on link "Review & File" at bounding box center [167, 514] width 296 height 35
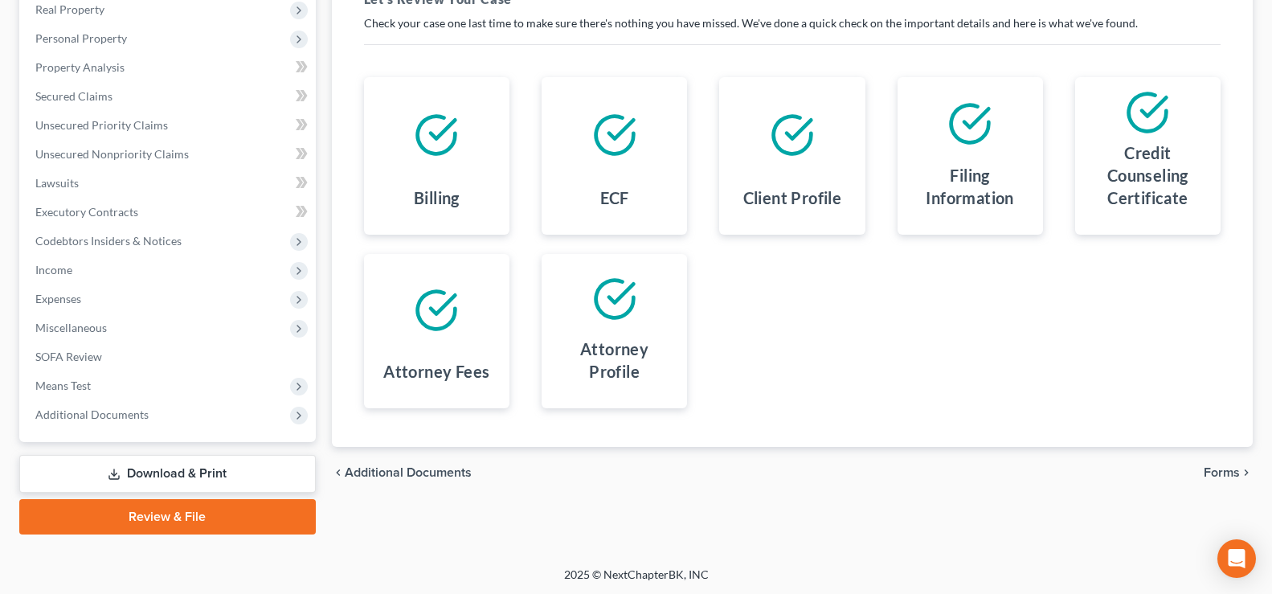
scroll to position [260, 0]
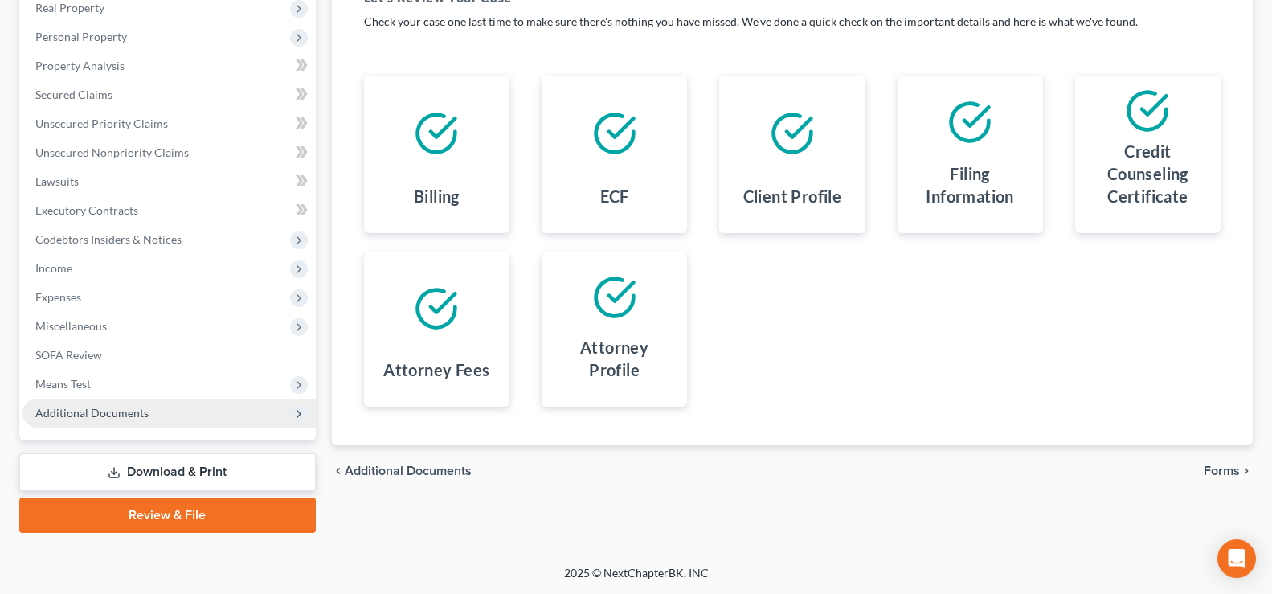
click at [55, 418] on span "Additional Documents" at bounding box center [91, 413] width 113 height 14
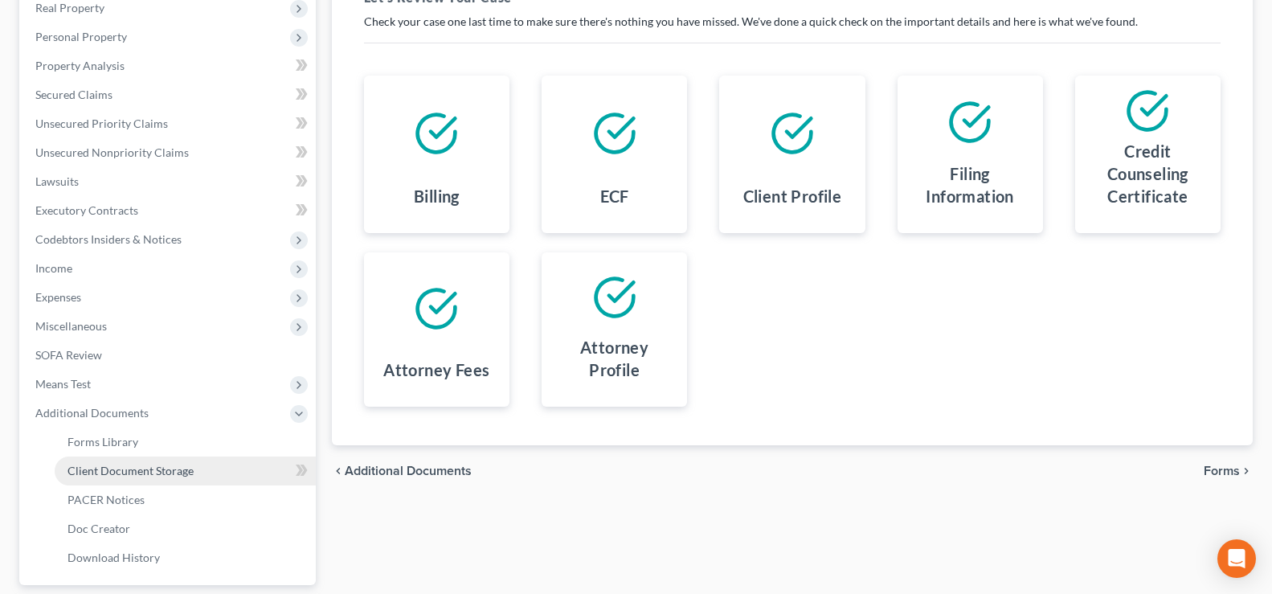
click at [82, 470] on span "Client Document Storage" at bounding box center [130, 471] width 126 height 14
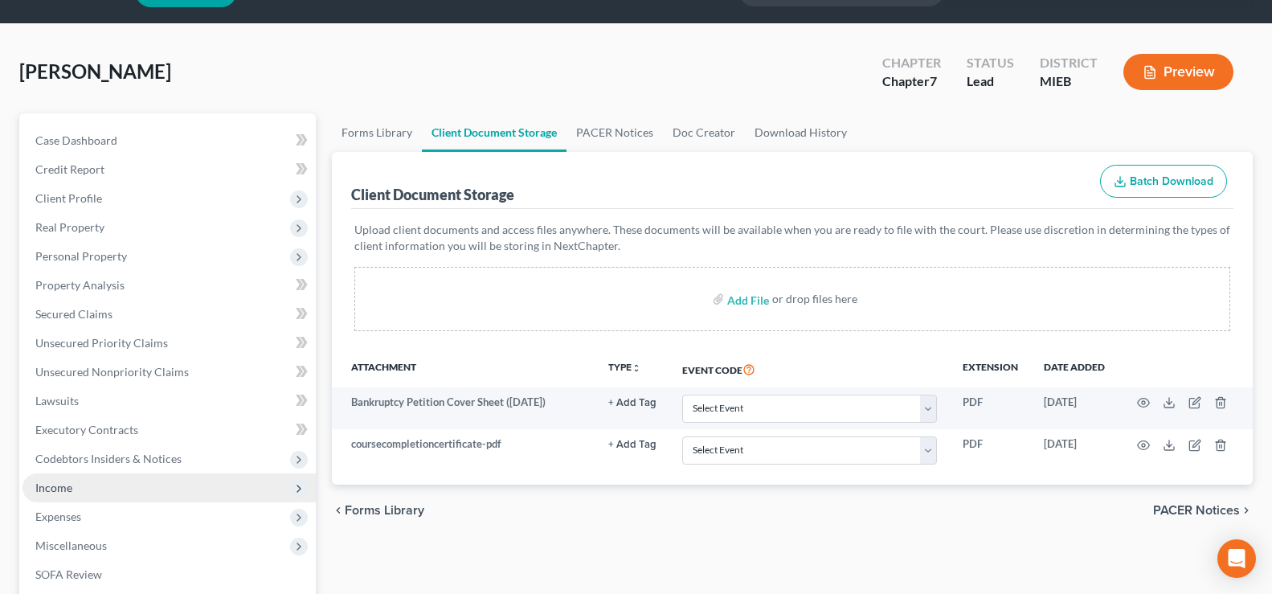
scroll to position [80, 0]
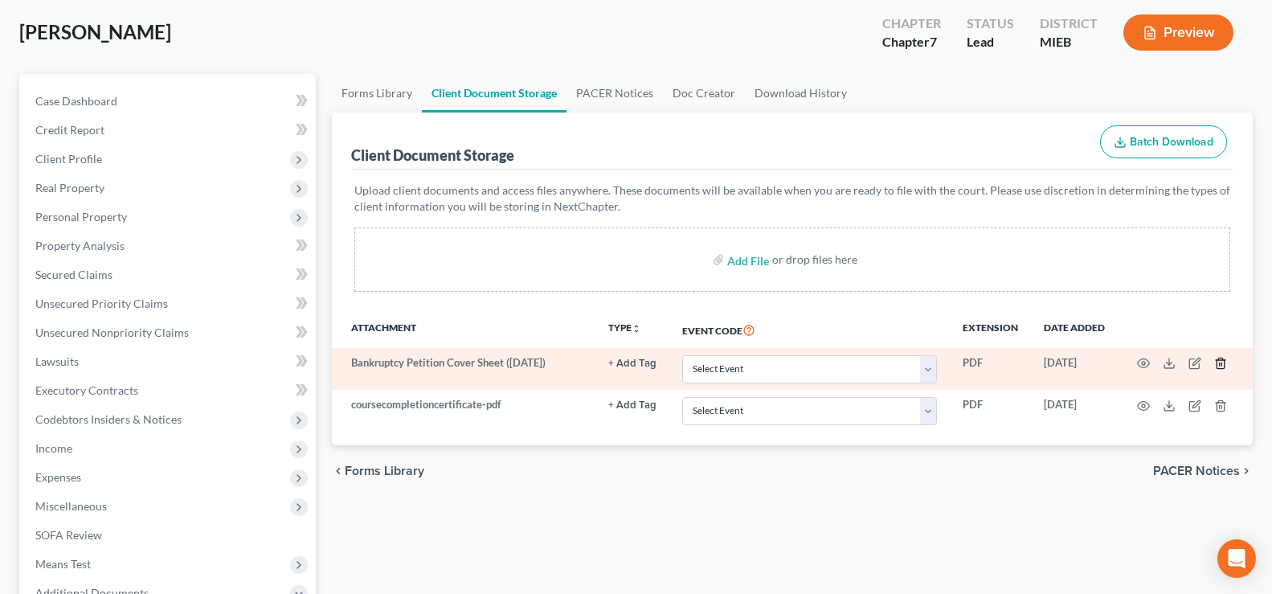
click at [1220, 360] on polyline "button" at bounding box center [1221, 360] width 10 height 0
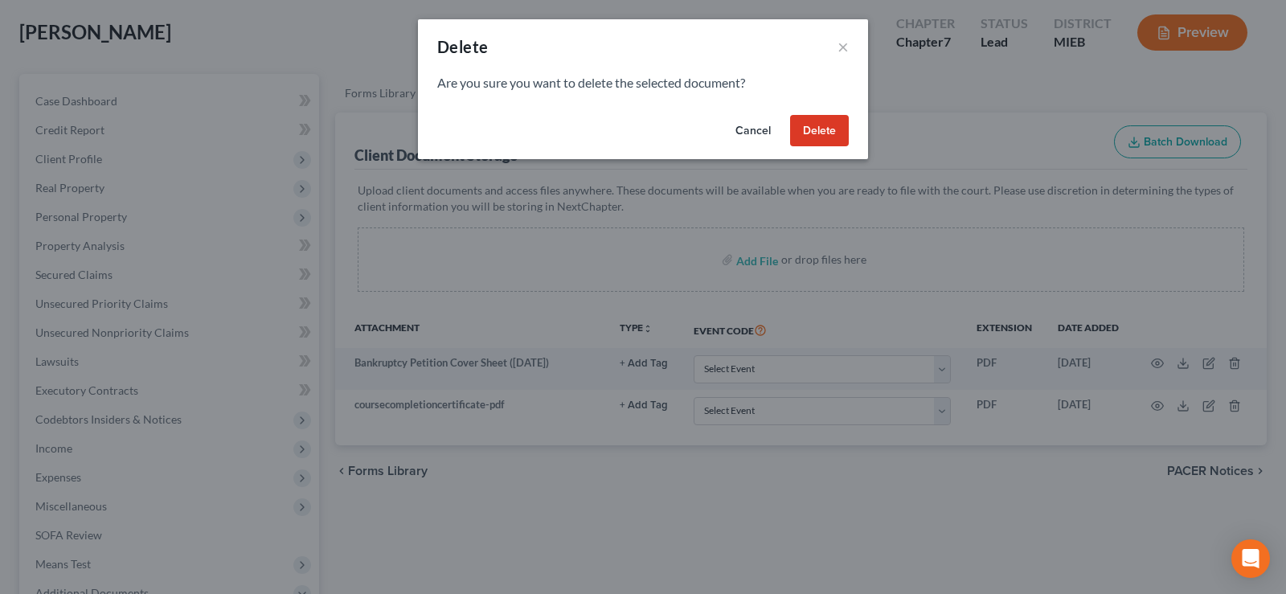
click at [801, 140] on button "Delete" at bounding box center [819, 131] width 59 height 32
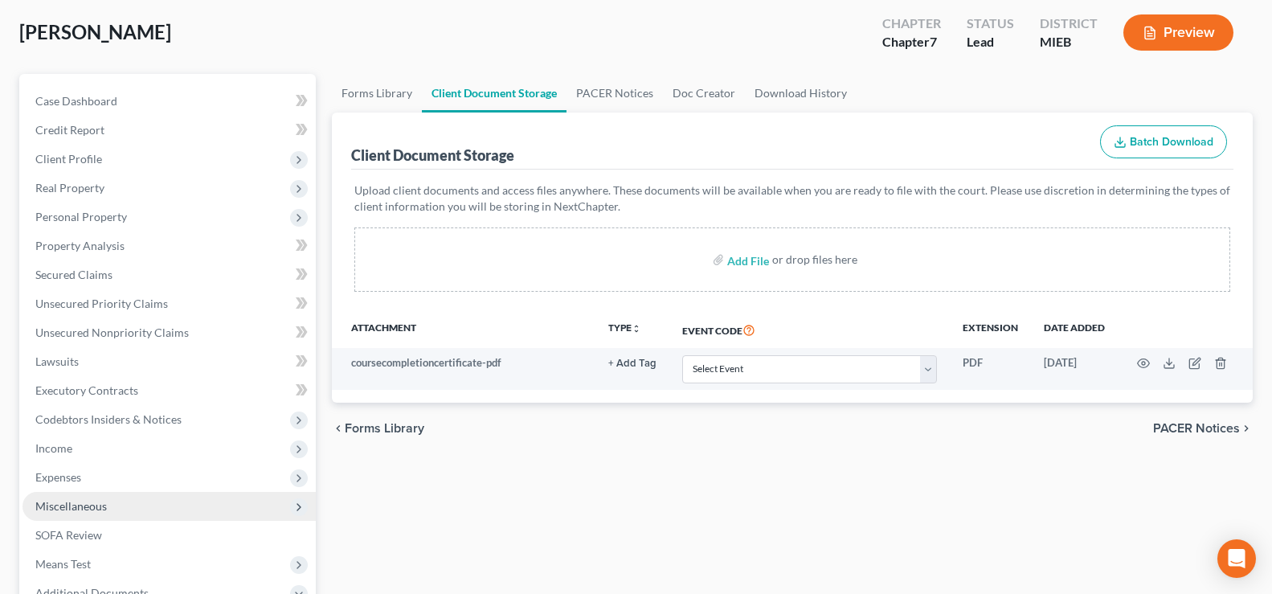
scroll to position [321, 0]
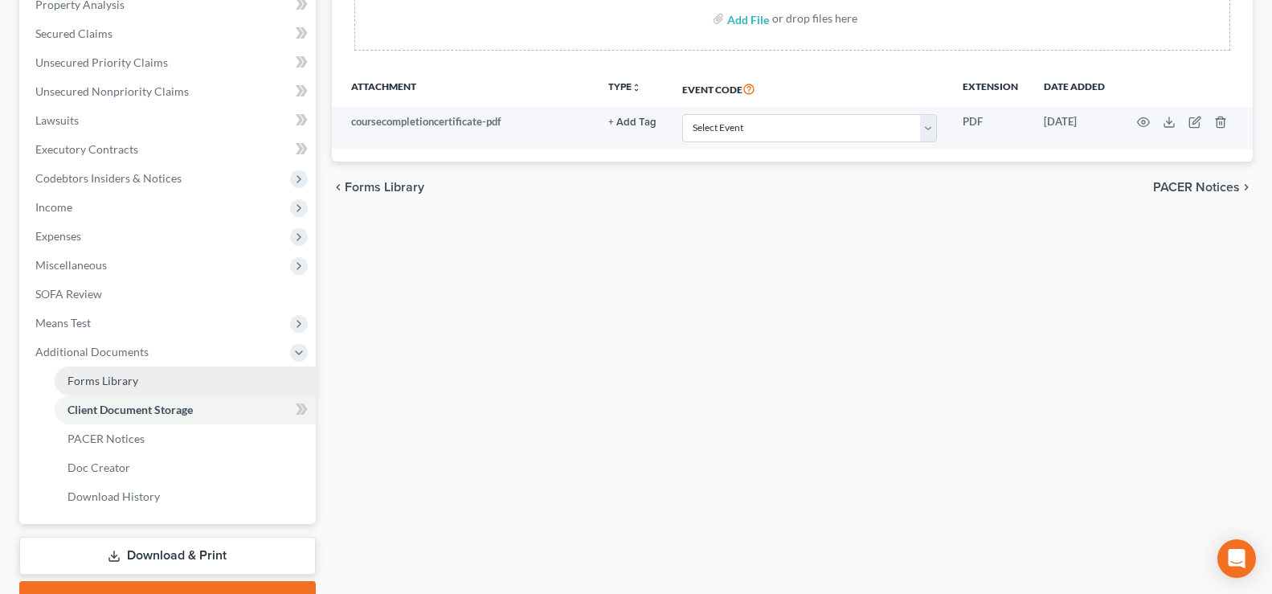
click at [88, 378] on span "Forms Library" at bounding box center [102, 381] width 71 height 14
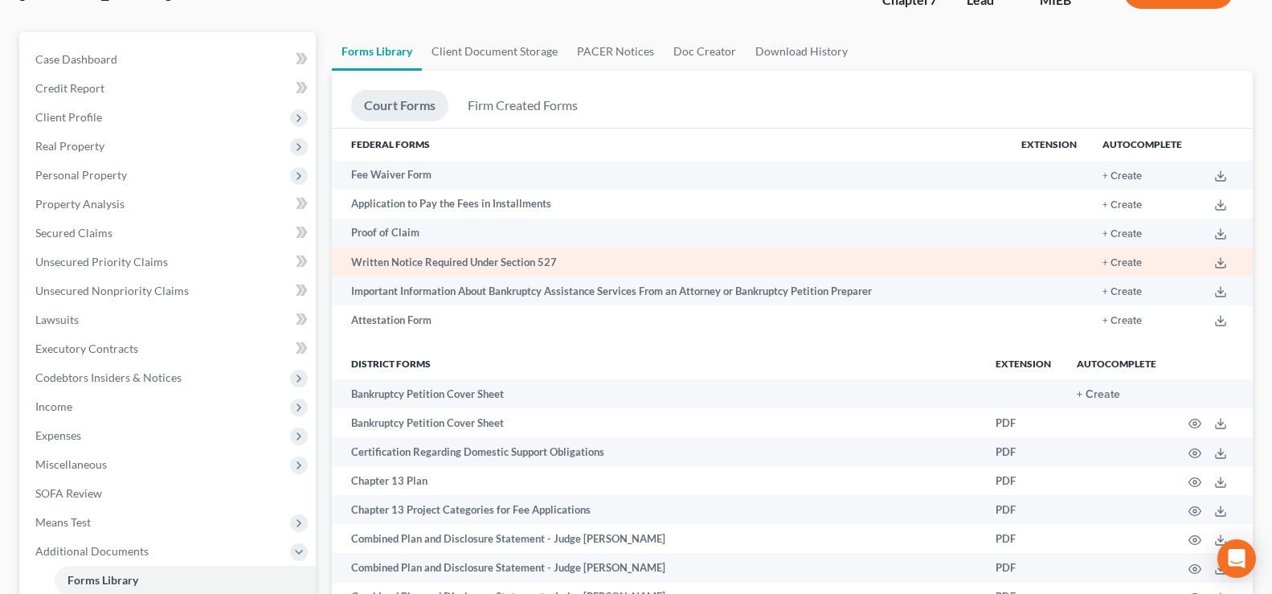
scroll to position [161, 0]
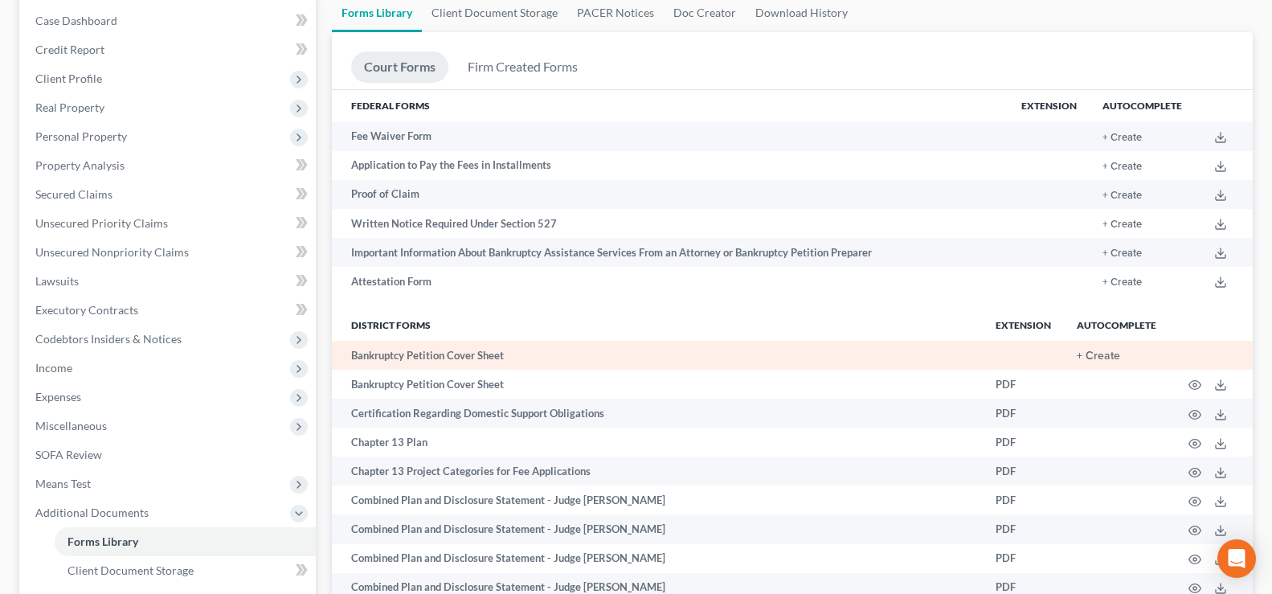
click at [1099, 348] on td "+ Create" at bounding box center [1116, 355] width 105 height 29
click at [1105, 358] on button "+ Create" at bounding box center [1098, 355] width 43 height 11
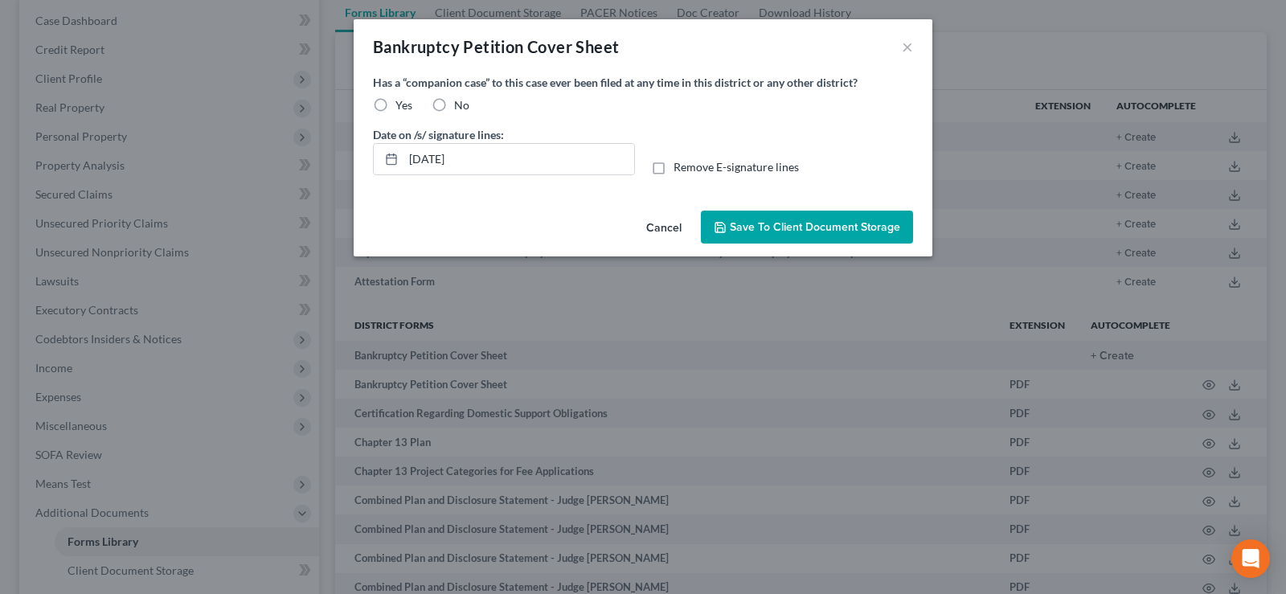
click at [454, 107] on label "No" at bounding box center [461, 105] width 15 height 16
click at [460, 107] on input "No" at bounding box center [465, 102] width 10 height 10
radio input "true"
click at [824, 220] on span "Save to Client Document Storage" at bounding box center [815, 227] width 170 height 14
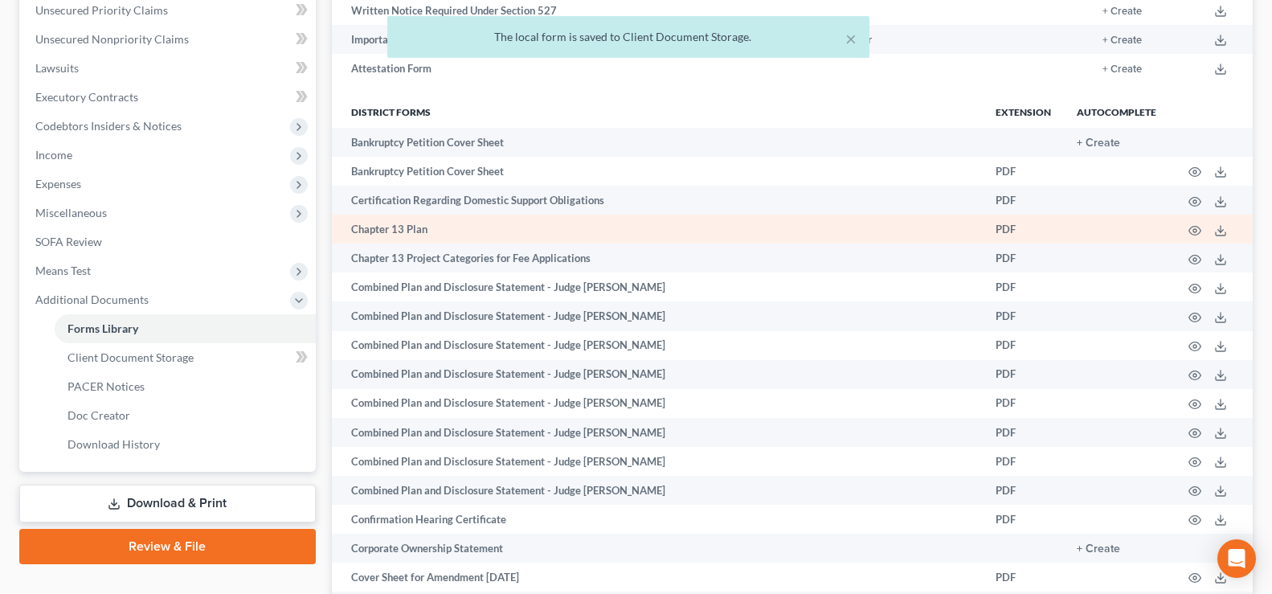
scroll to position [402, 0]
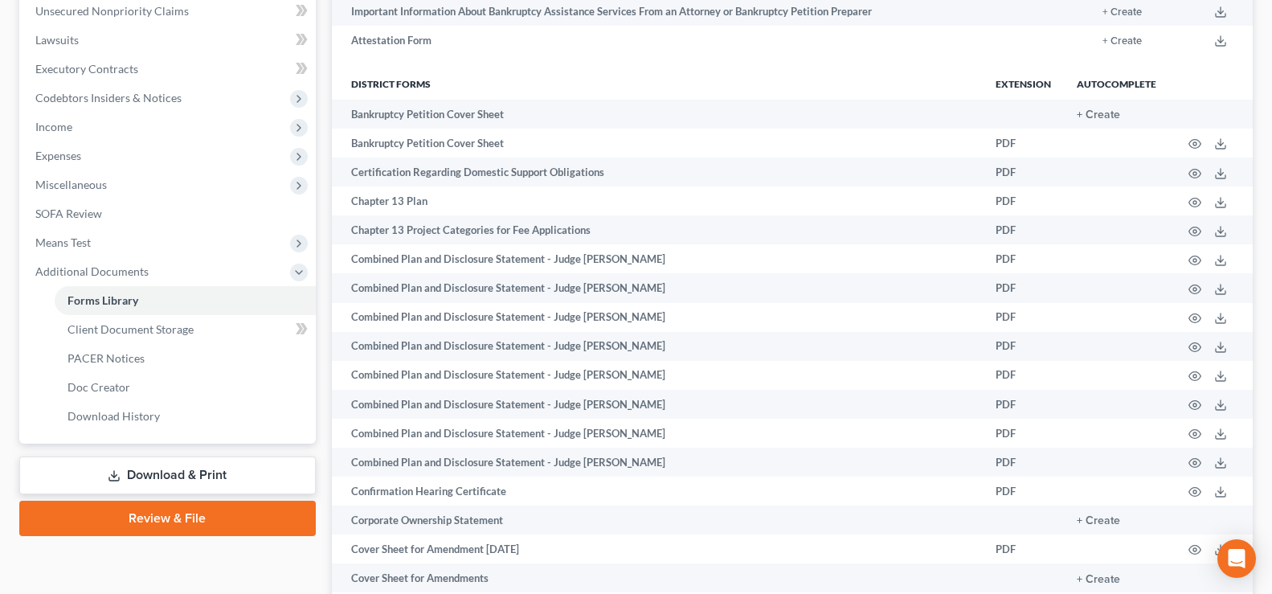
click at [241, 459] on link "Download & Print" at bounding box center [167, 475] width 296 height 38
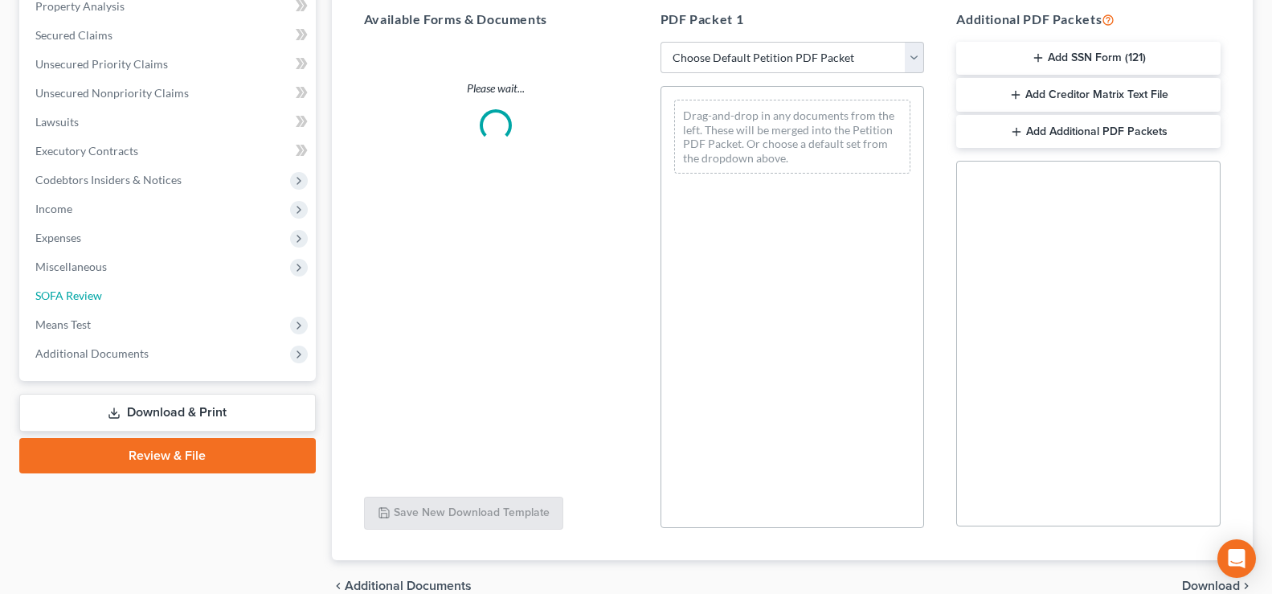
scroll to position [91, 0]
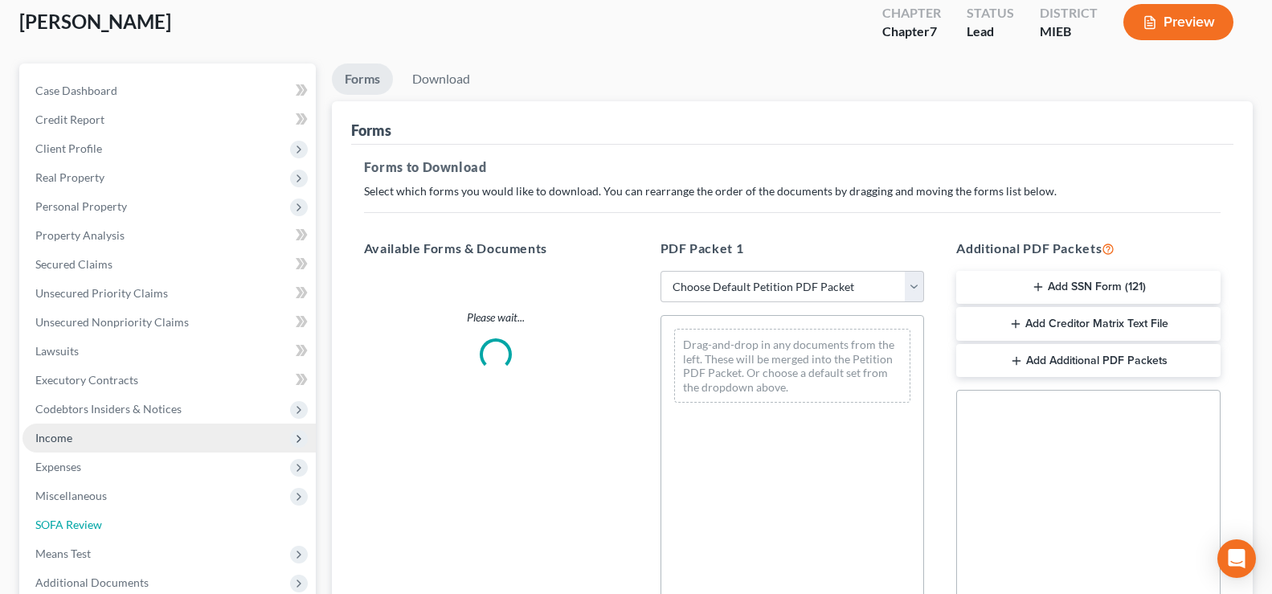
click at [231, 471] on ul "Case Dashboard Payments Invoices Payments Payments Credit Report Client Profile" at bounding box center [168, 336] width 293 height 521
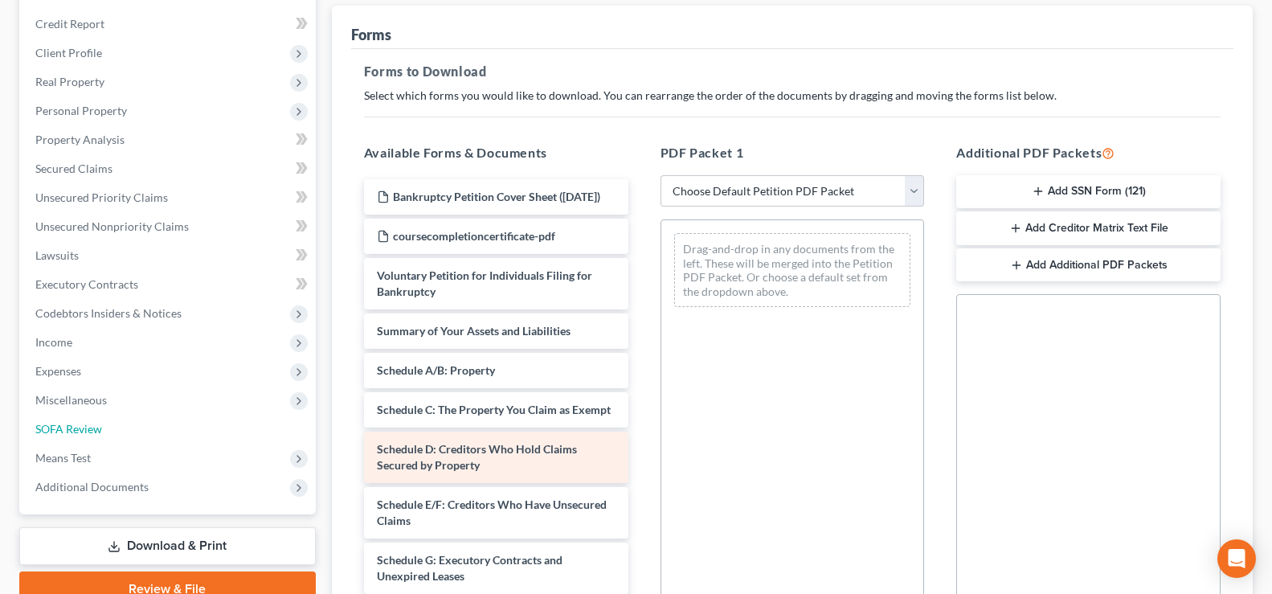
scroll to position [241, 0]
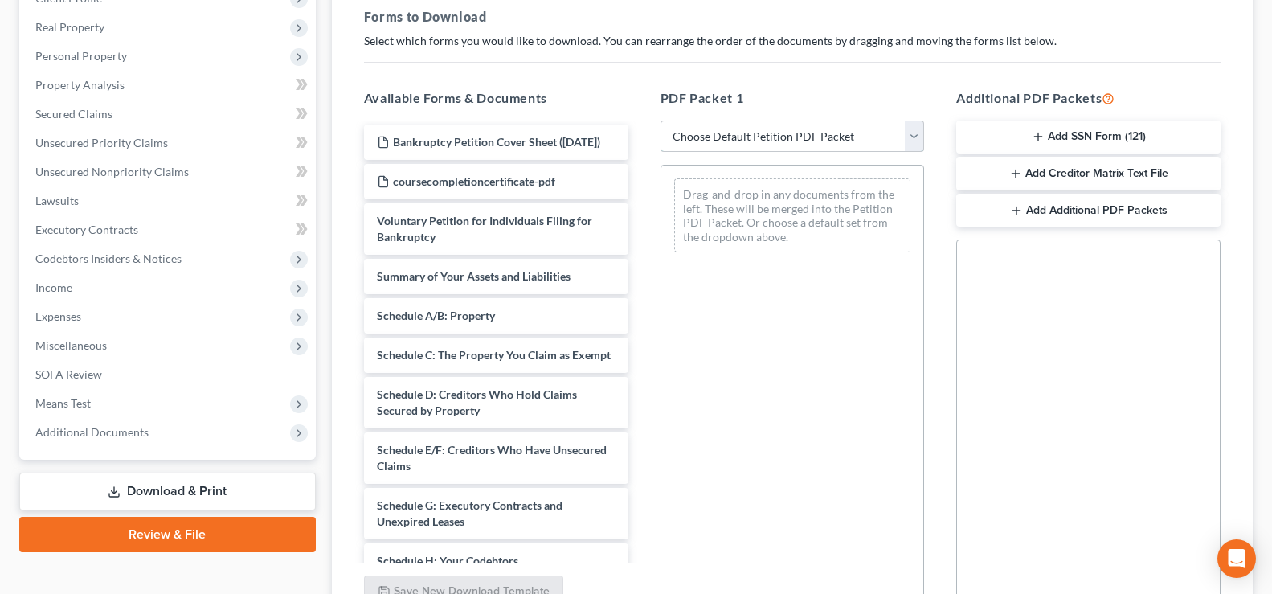
click at [906, 135] on select "Choose Default Petition PDF Packet Complete Bankruptcy Petition (all forms and …" at bounding box center [792, 137] width 264 height 32
select select "0"
click at [660, 121] on select "Choose Default Petition PDF Packet Complete Bankruptcy Petition (all forms and …" at bounding box center [792, 137] width 264 height 32
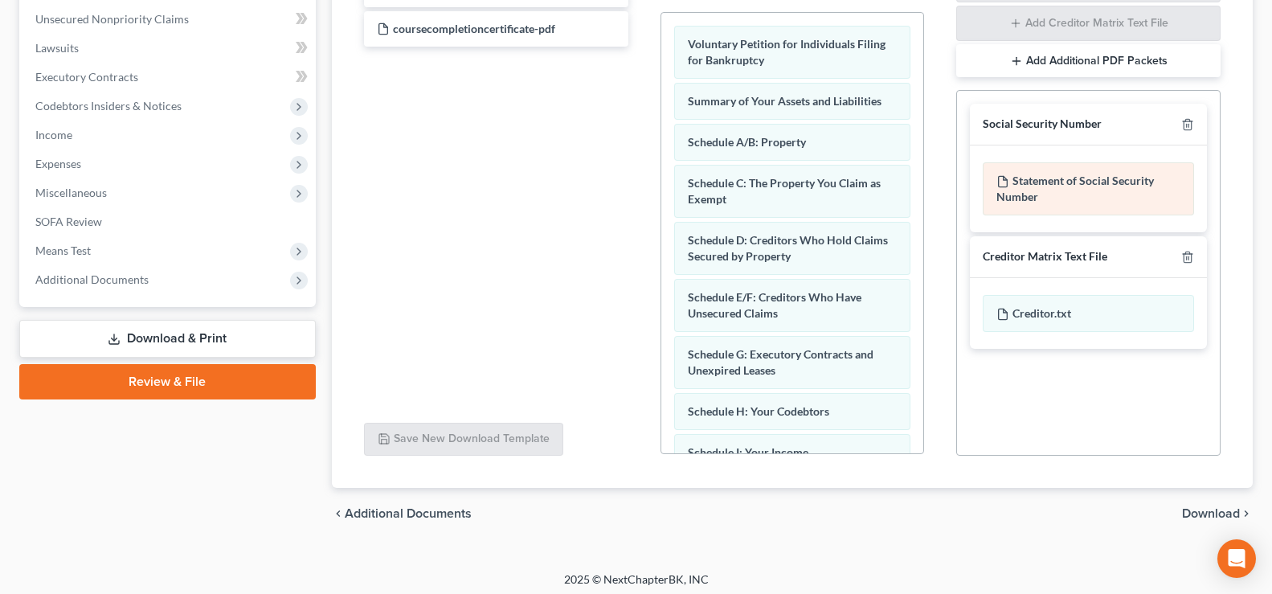
scroll to position [400, 0]
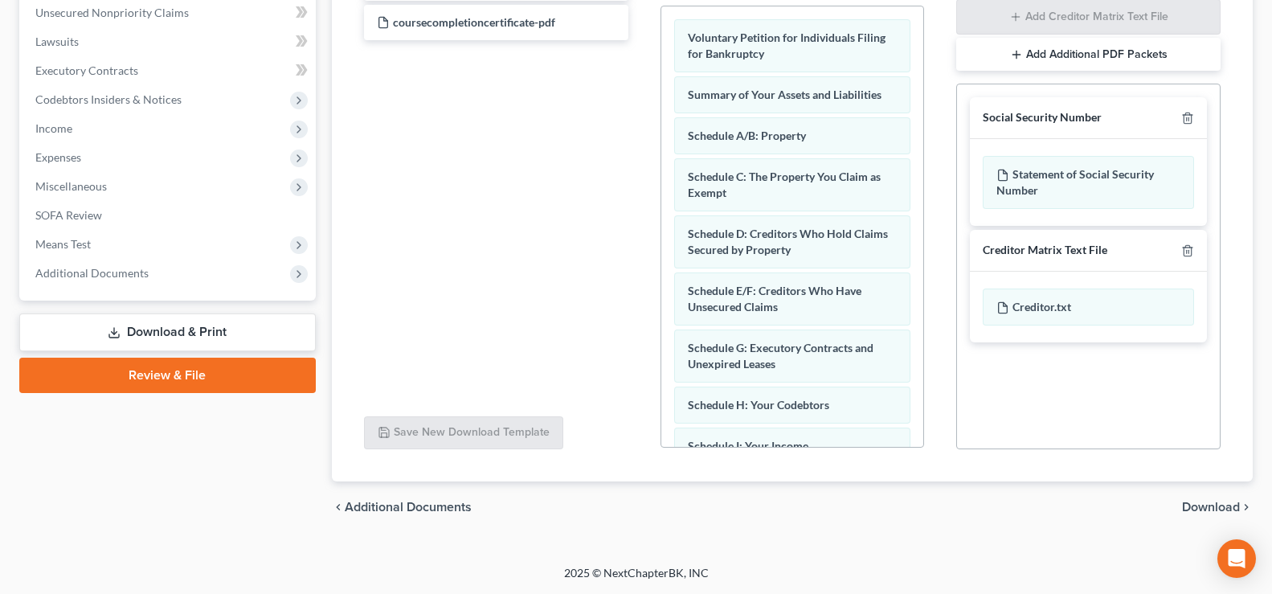
click at [1200, 507] on span "Download" at bounding box center [1211, 507] width 58 height 13
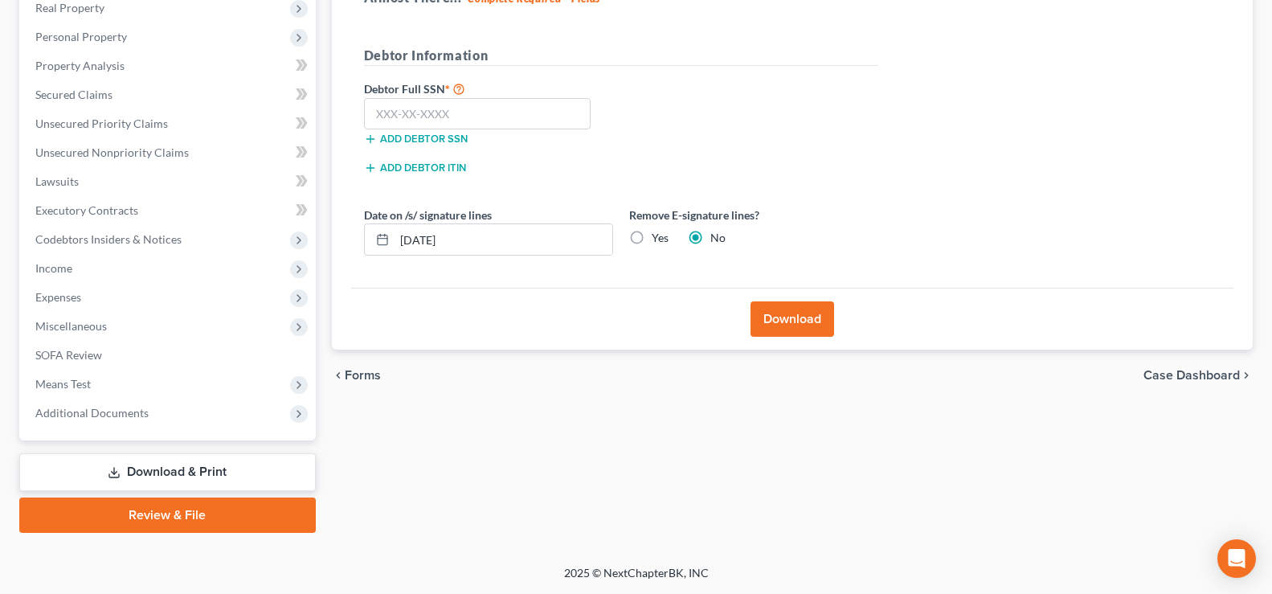
scroll to position [260, 0]
click at [444, 106] on input "text" at bounding box center [477, 114] width 227 height 32
type input "379-82-9806"
click at [777, 324] on button "Download" at bounding box center [792, 318] width 84 height 35
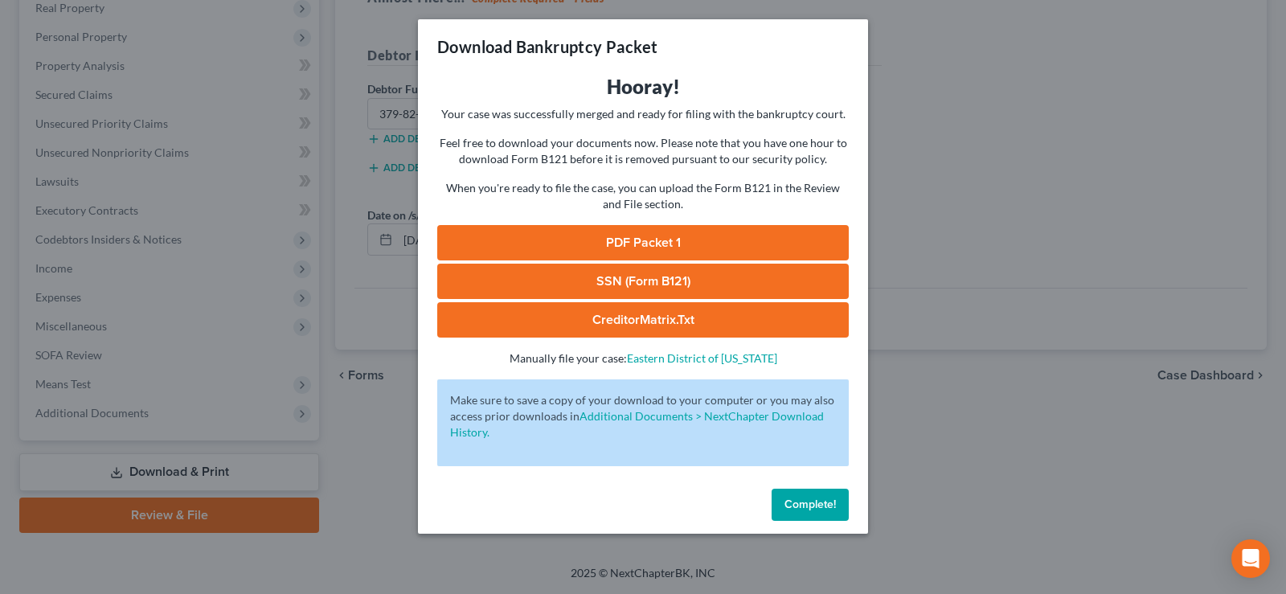
click at [671, 280] on link "SSN (Form B121)" at bounding box center [642, 281] width 411 height 35
click at [771, 503] on button "Complete!" at bounding box center [809, 504] width 77 height 32
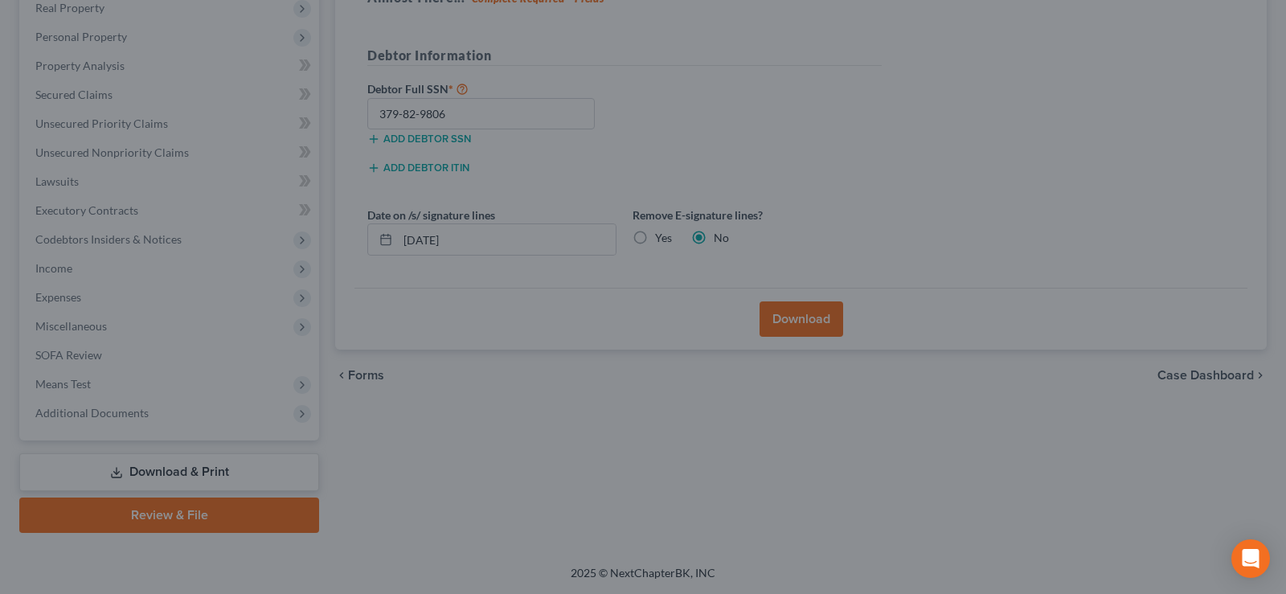
click at [783, 508] on div "Download Bankruptcy Packet Hooray! Your case was successfully merged and ready …" at bounding box center [643, 297] width 1286 height 594
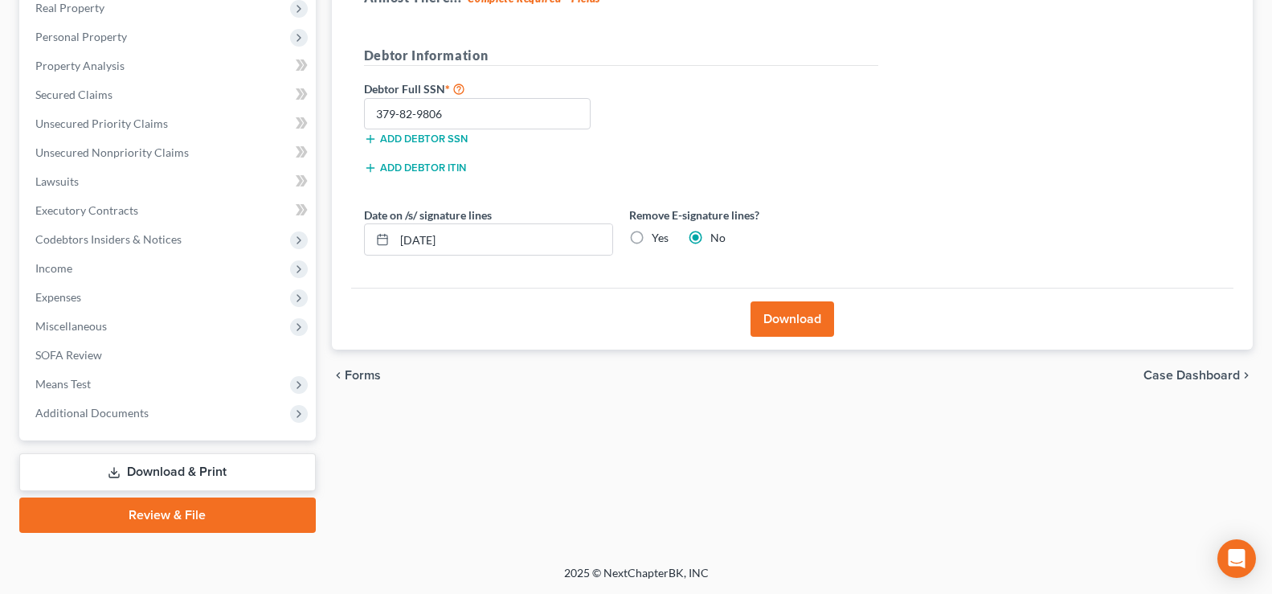
click at [178, 522] on link "Review & File" at bounding box center [167, 514] width 296 height 35
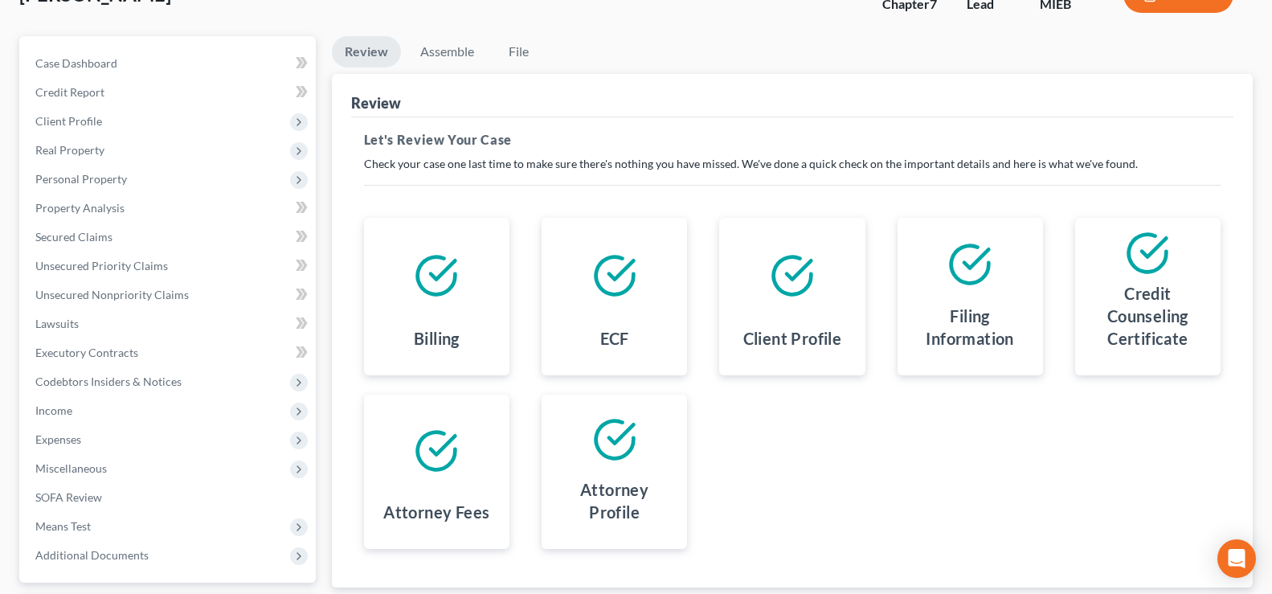
scroll to position [260, 0]
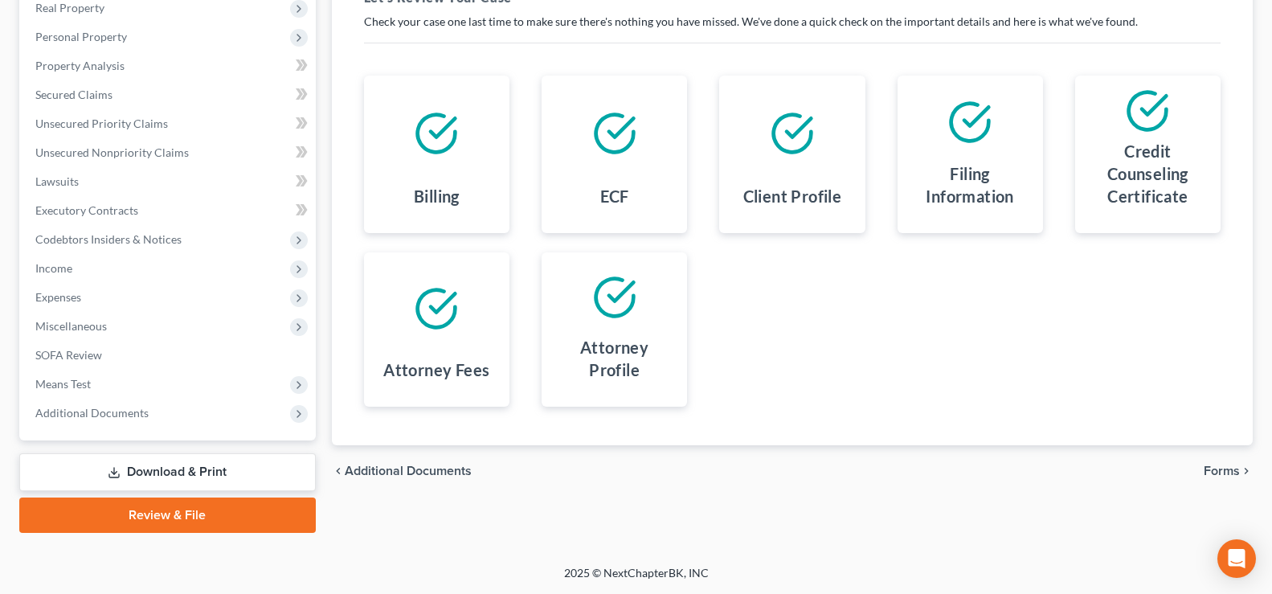
click at [1225, 473] on span "Forms" at bounding box center [1222, 470] width 36 height 13
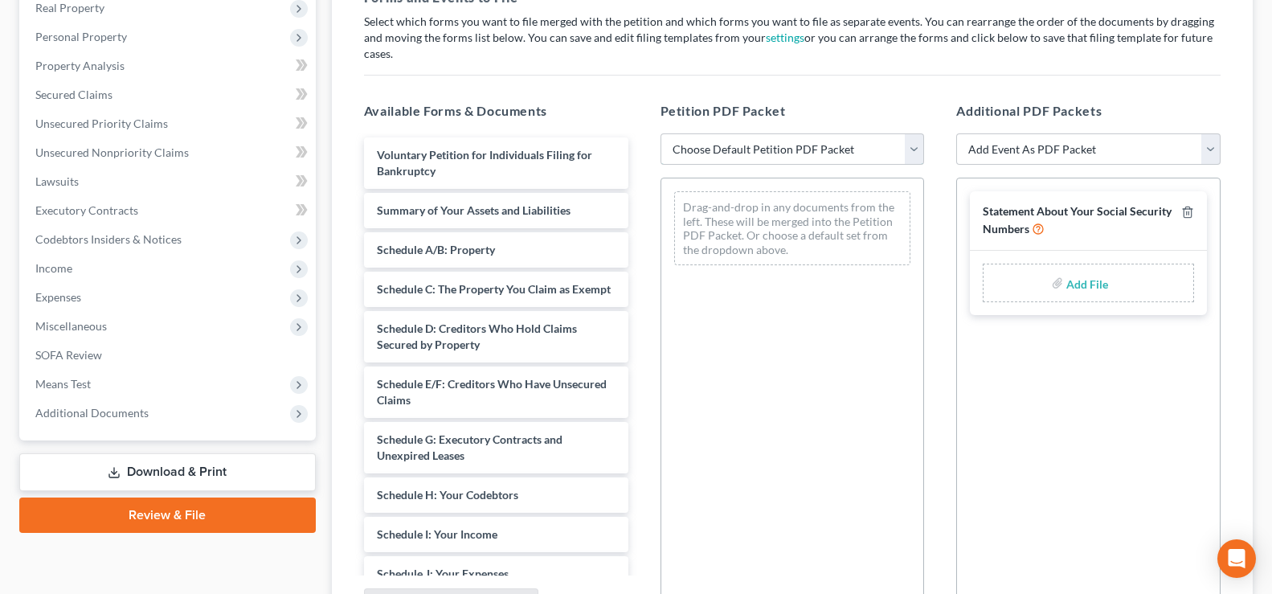
click at [905, 133] on select "Choose Default Petition PDF Packet Emergency Filing (Voluntary Petition and Cre…" at bounding box center [792, 149] width 264 height 32
click at [660, 133] on select "Choose Default Petition PDF Packet Emergency Filing (Voluntary Petition and Cre…" at bounding box center [792, 149] width 264 height 32
click at [915, 136] on select "Choose Default Petition PDF Packet Emergency Filing (Voluntary Petition and Cre…" at bounding box center [792, 149] width 264 height 32
select select "1"
click at [660, 133] on select "Choose Default Petition PDF Packet Emergency Filing (Voluntary Petition and Cre…" at bounding box center [792, 149] width 264 height 32
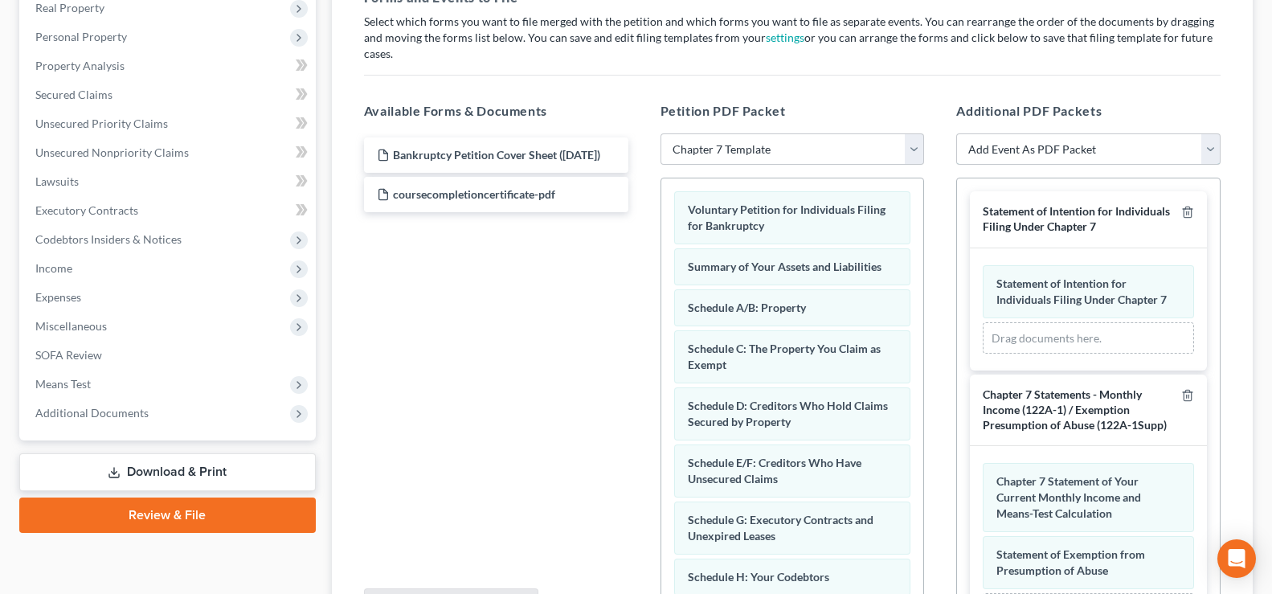
click at [1206, 133] on select "Add Event As PDF Packet 20 Largest Unsecured Creditors Amended Disclosure State…" at bounding box center [1088, 149] width 264 height 32
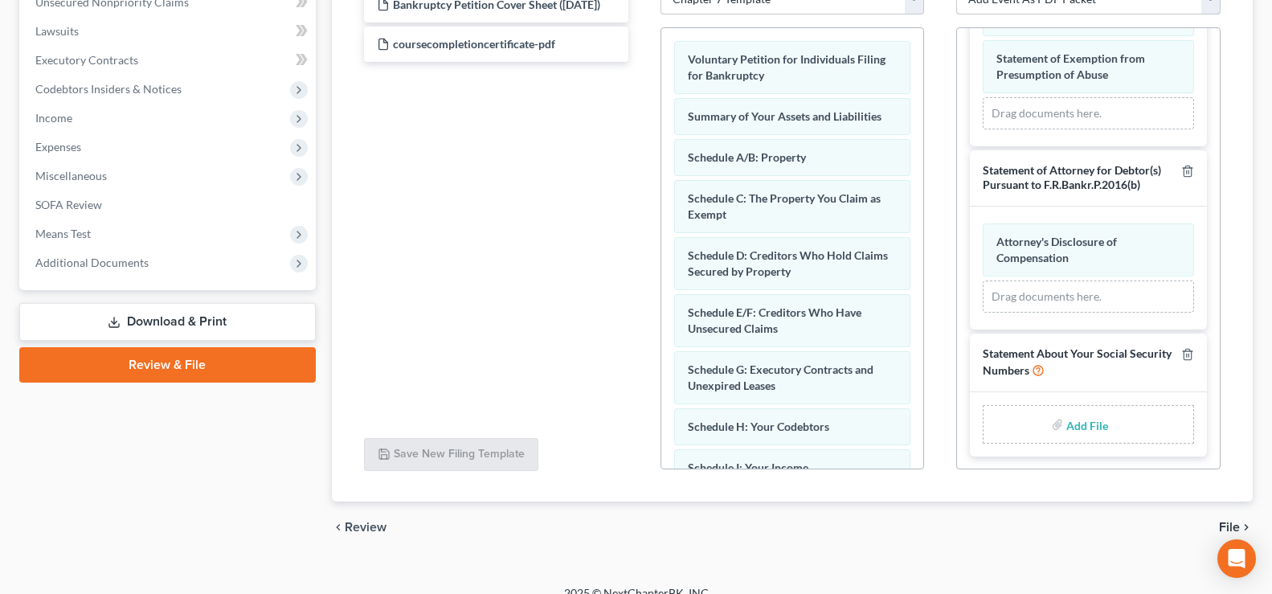
scroll to position [415, 0]
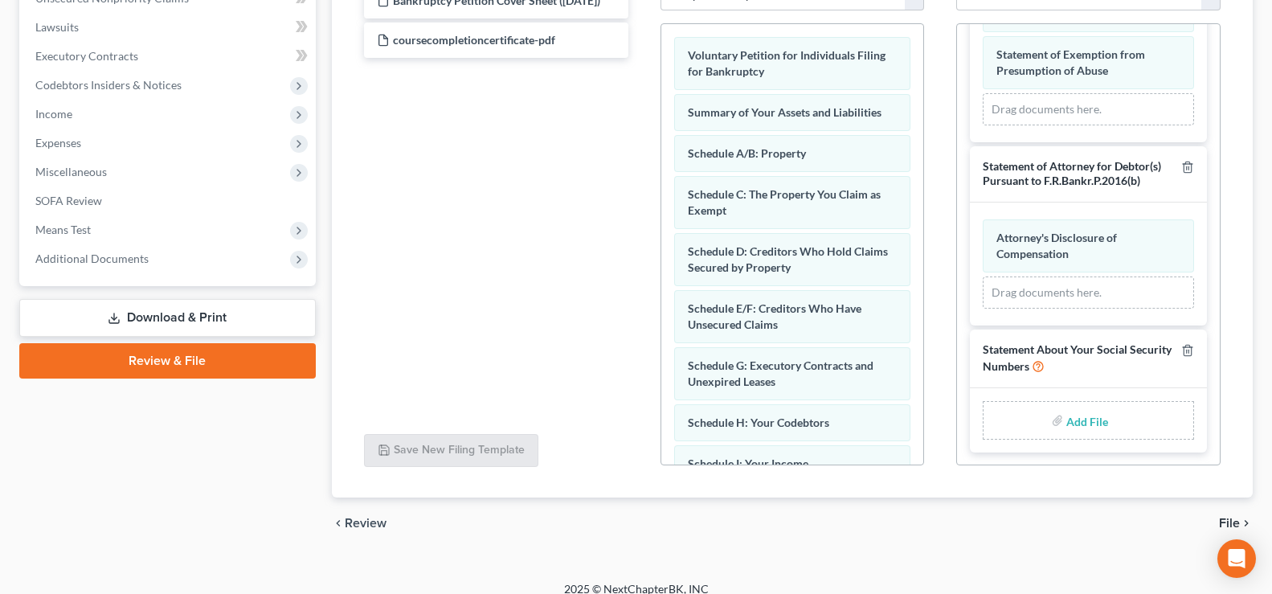
click at [1040, 407] on div "Add File" at bounding box center [1088, 420] width 211 height 39
click at [1070, 407] on input "file" at bounding box center [1085, 420] width 39 height 29
type input "C:\fakepath\[PERSON_NAME] SSN.pdf"
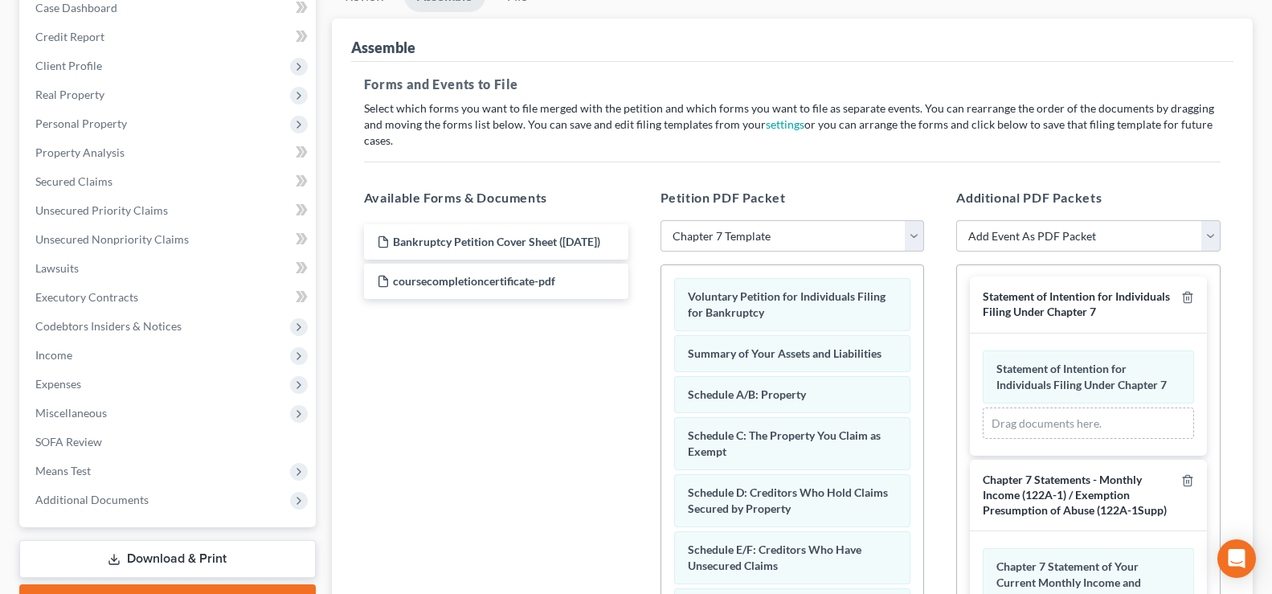
scroll to position [0, 0]
click at [1209, 224] on select "Add Event As PDF Packet 20 Largest Unsecured Creditors Amended Disclosure State…" at bounding box center [1088, 236] width 264 height 32
select select "4"
click at [956, 220] on select "Add Event As PDF Packet 20 Largest Unsecured Creditors Amended Disclosure State…" at bounding box center [1088, 236] width 264 height 32
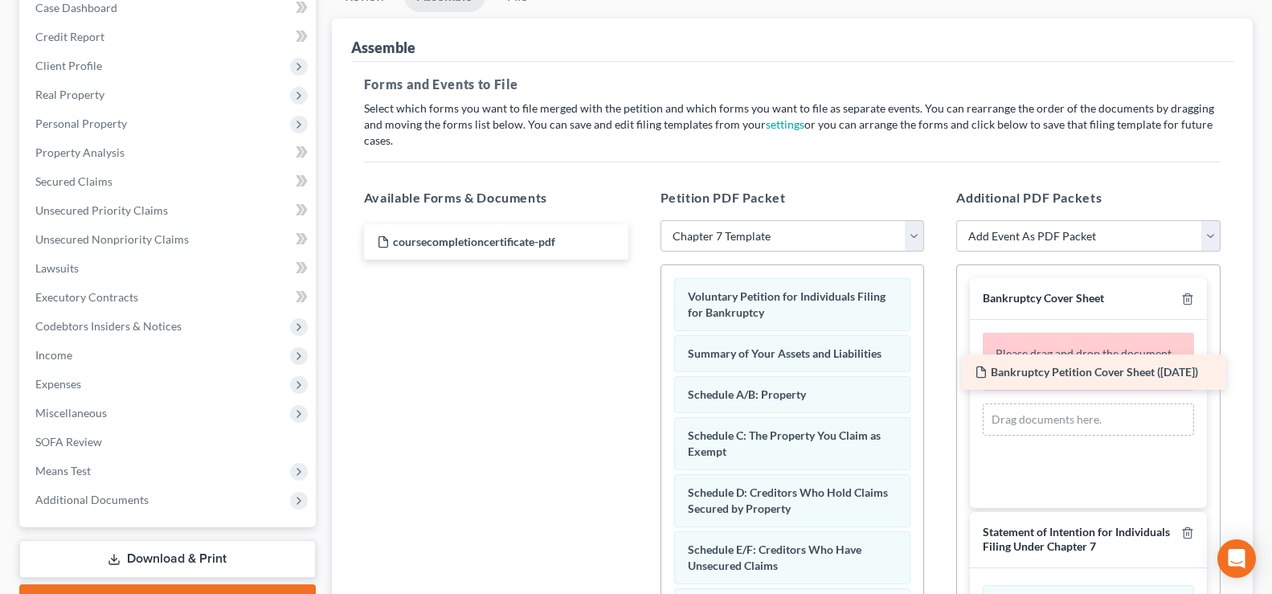
drag, startPoint x: 443, startPoint y: 235, endPoint x: 1040, endPoint y: 382, distance: 615.4
click at [641, 260] on div "Bankruptcy Petition Cover Sheet ([DATE]) Bankruptcy Petition Cover Sheet ([DATE…" at bounding box center [496, 241] width 290 height 35
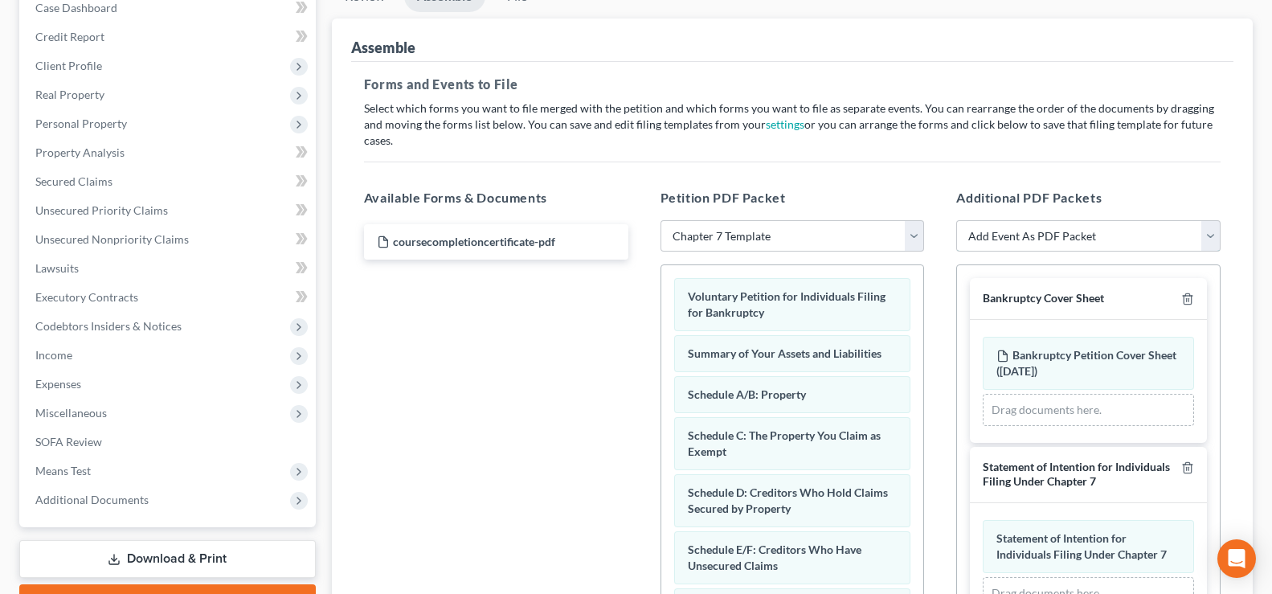
click at [1213, 221] on select "Add Event As PDF Packet 20 Largest Unsecured Creditors Amended Disclosure State…" at bounding box center [1088, 236] width 264 height 32
select select "5"
click at [956, 220] on select "Add Event As PDF Packet 20 Largest Unsecured Creditors Amended Disclosure State…" at bounding box center [1088, 236] width 264 height 32
select select
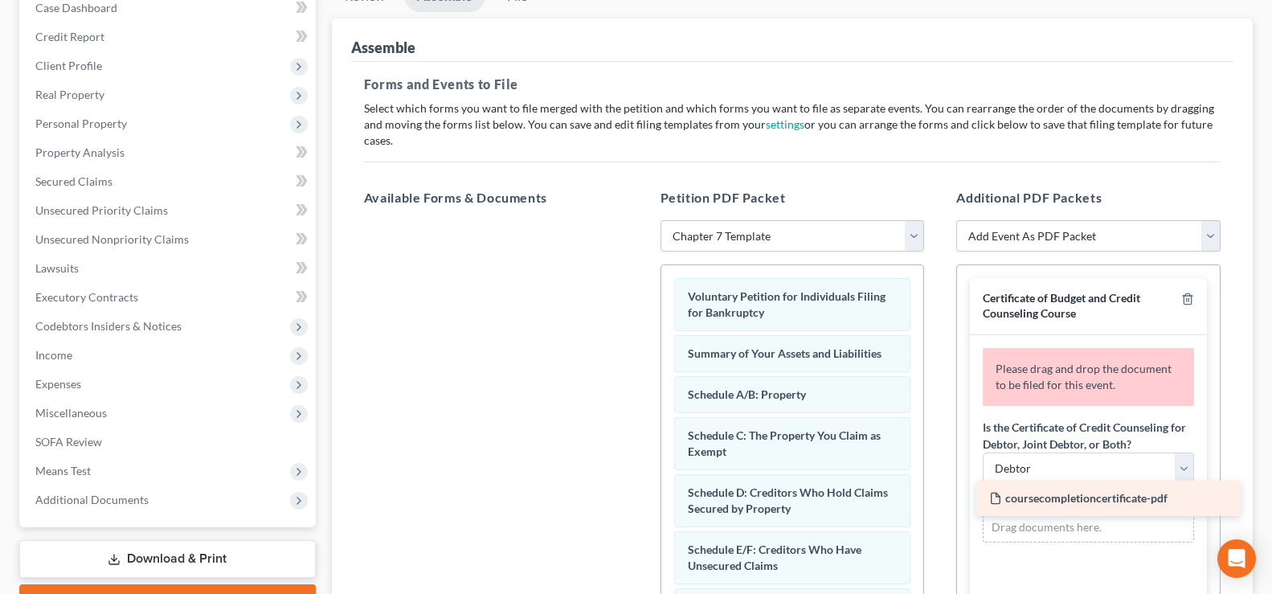
drag, startPoint x: 471, startPoint y: 228, endPoint x: 1083, endPoint y: 501, distance: 670.1
click at [641, 220] on div "coursecompletioncertificate-pdf coursecompletioncertificate-pdf" at bounding box center [496, 220] width 290 height 0
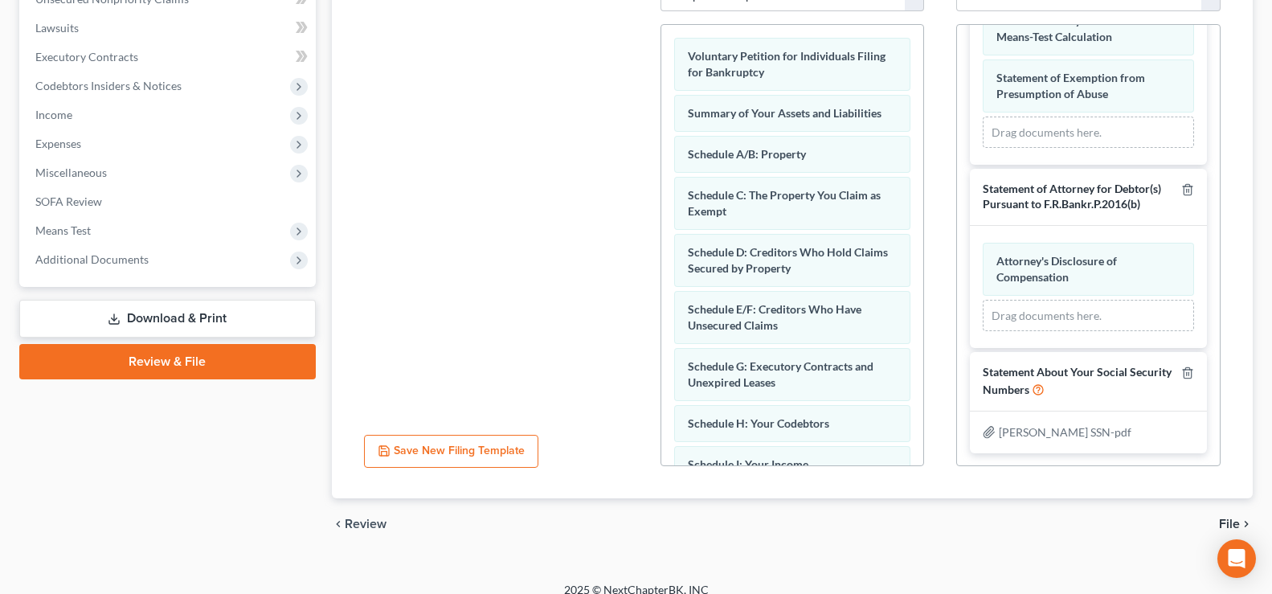
scroll to position [415, 0]
click at [1231, 517] on span "File" at bounding box center [1229, 523] width 21 height 13
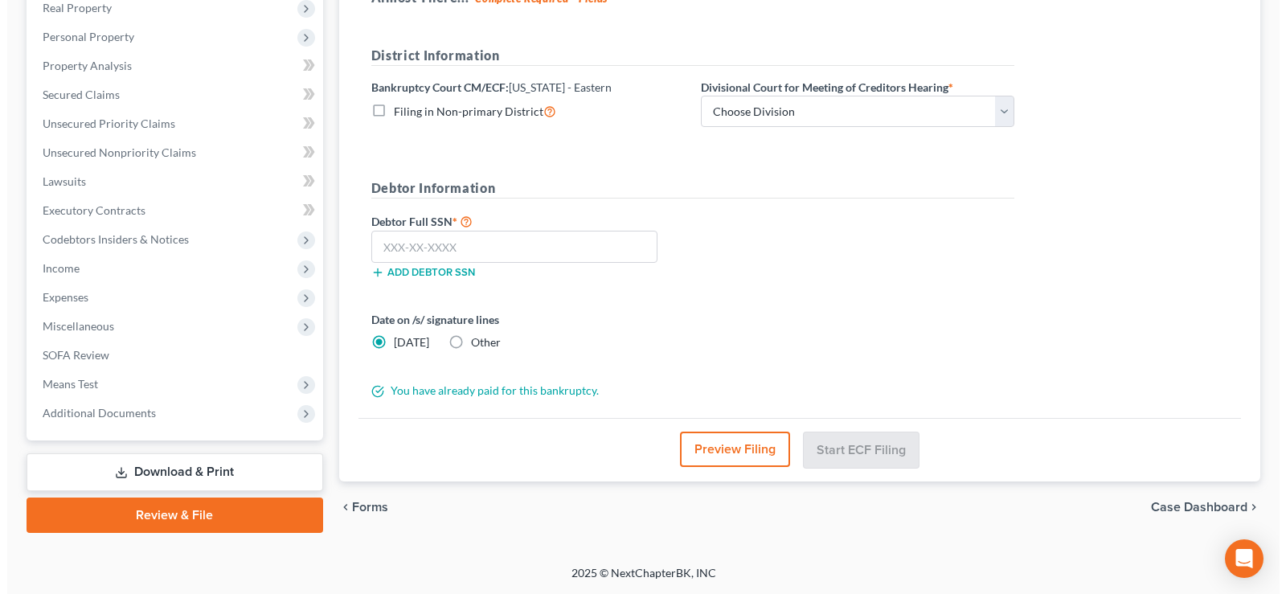
scroll to position [260, 0]
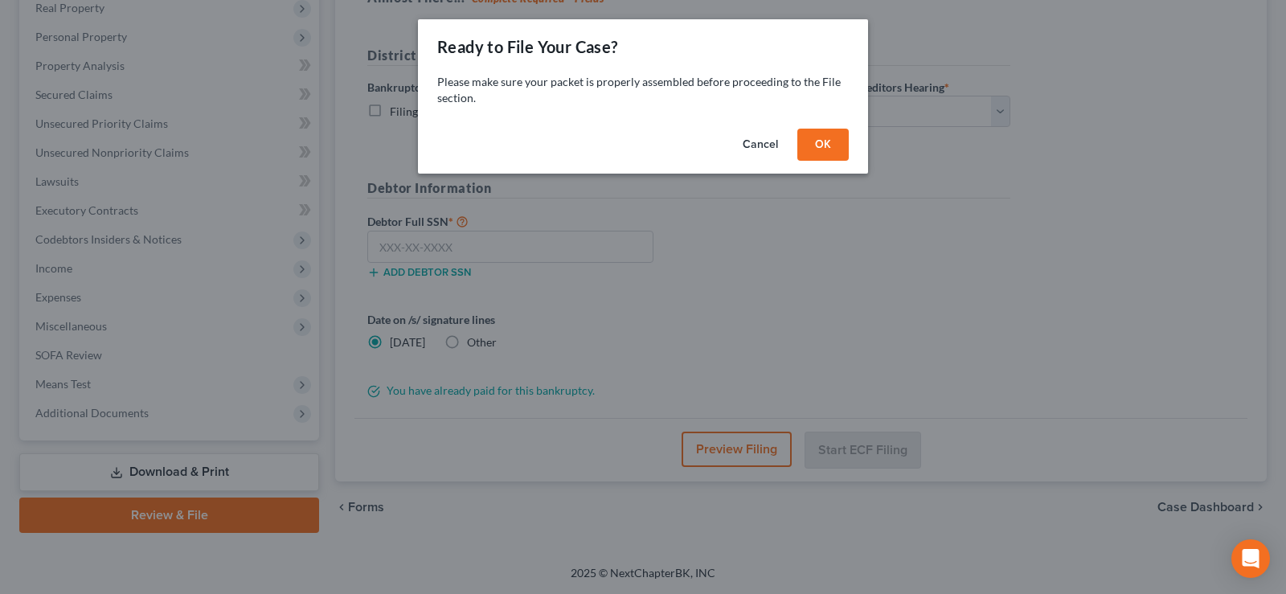
click at [824, 138] on button "OK" at bounding box center [822, 145] width 51 height 32
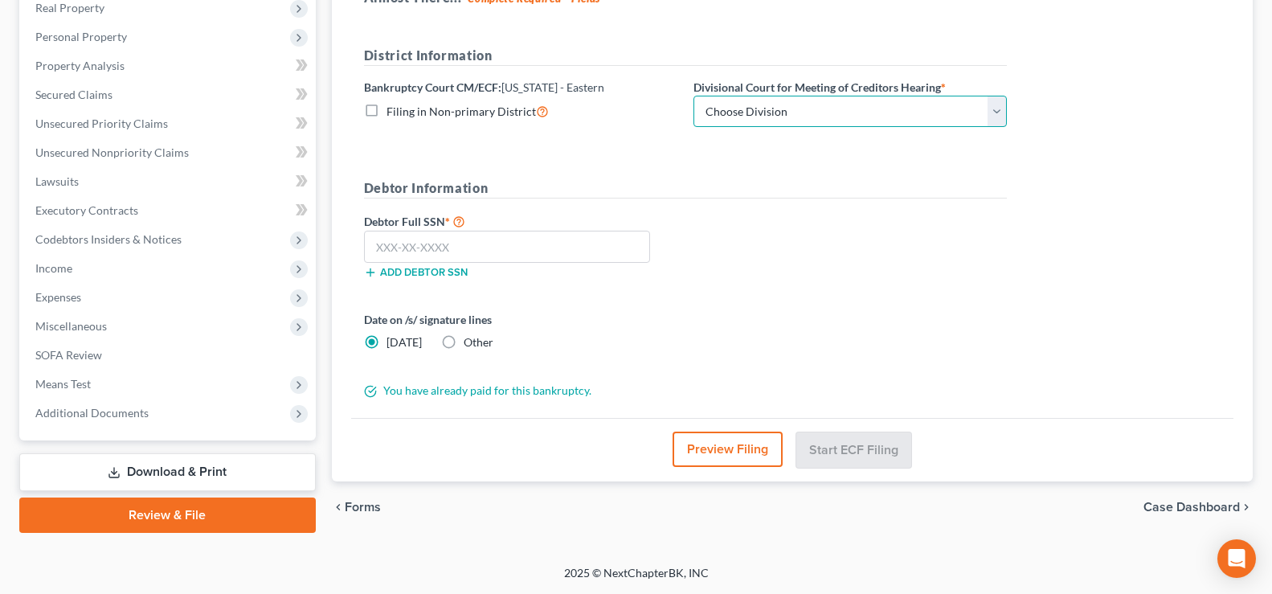
click at [995, 112] on select "Choose Division [GEOGRAPHIC_DATA] [GEOGRAPHIC_DATA] [GEOGRAPHIC_DATA]" at bounding box center [849, 112] width 313 height 32
select select "0"
click at [693, 96] on select "Choose Division [GEOGRAPHIC_DATA] [GEOGRAPHIC_DATA] [GEOGRAPHIC_DATA]" at bounding box center [849, 112] width 313 height 32
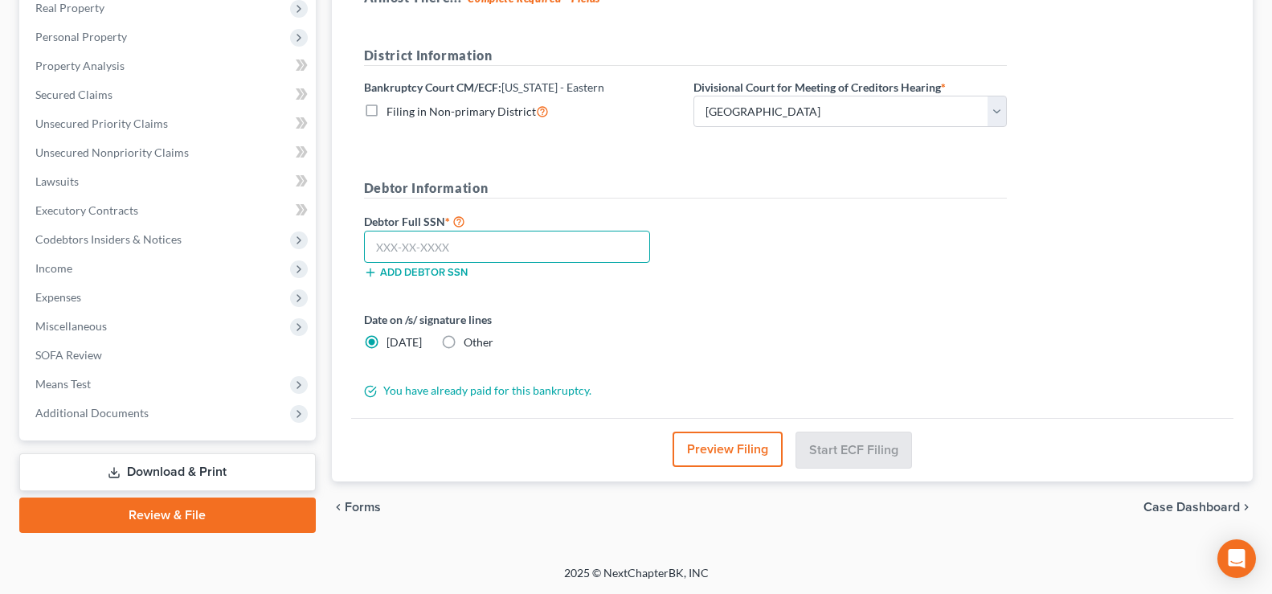
click at [502, 254] on input "text" at bounding box center [507, 247] width 286 height 32
type input "379-82-9806"
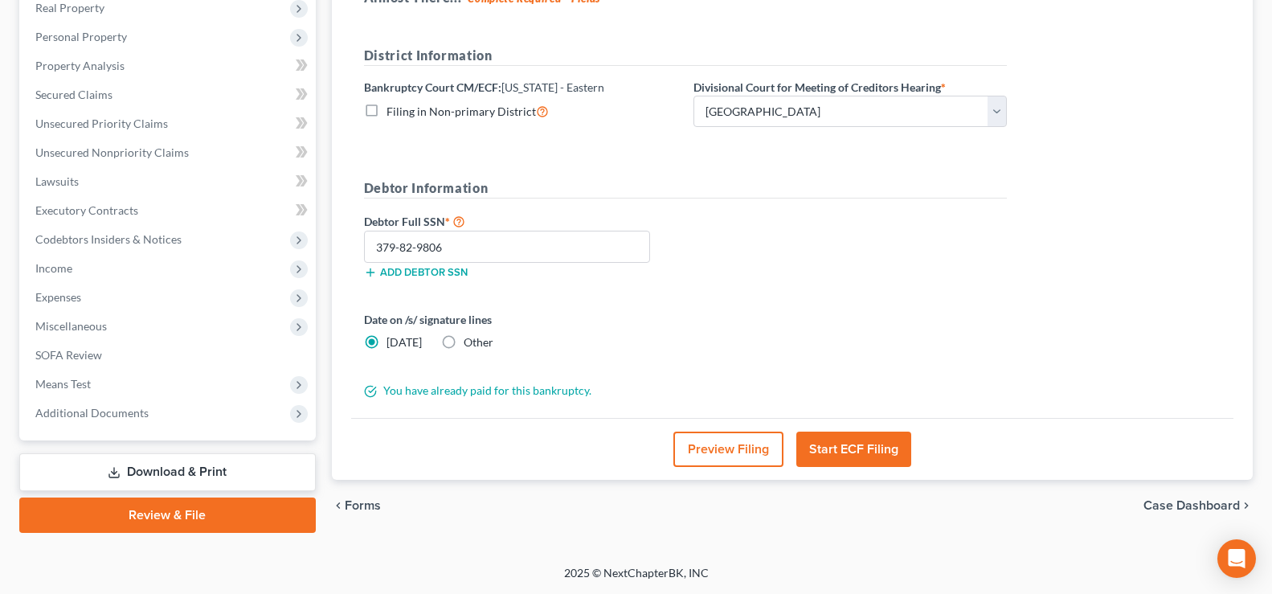
click at [851, 450] on button "Start ECF Filing" at bounding box center [853, 448] width 115 height 35
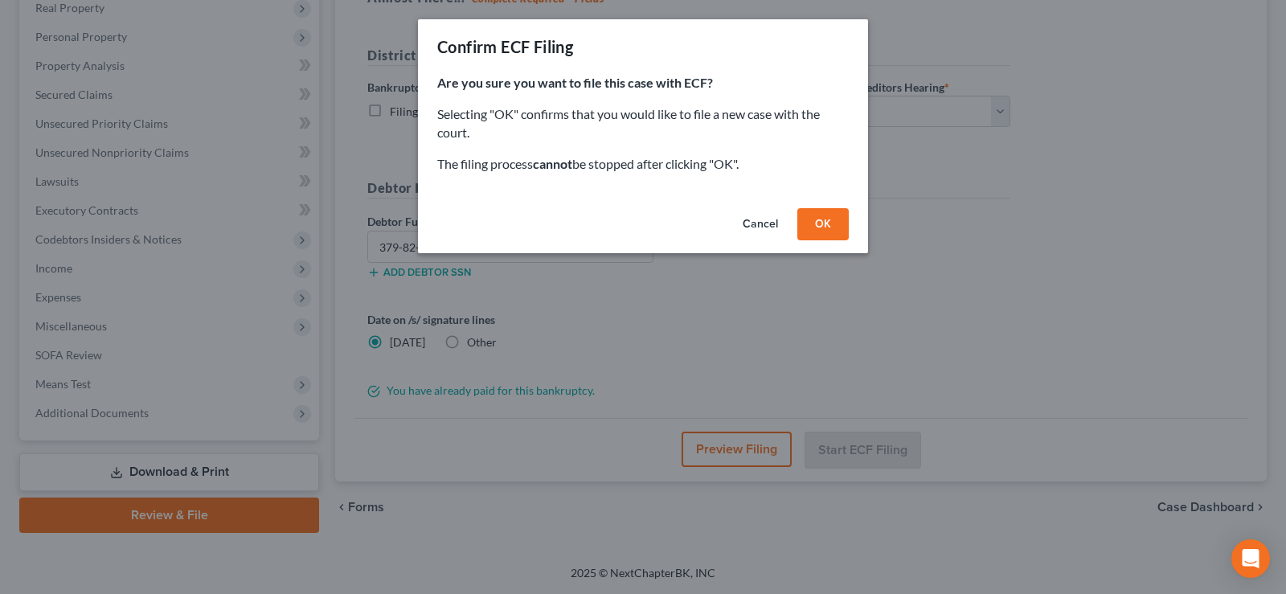
click at [826, 209] on button "OK" at bounding box center [822, 224] width 51 height 32
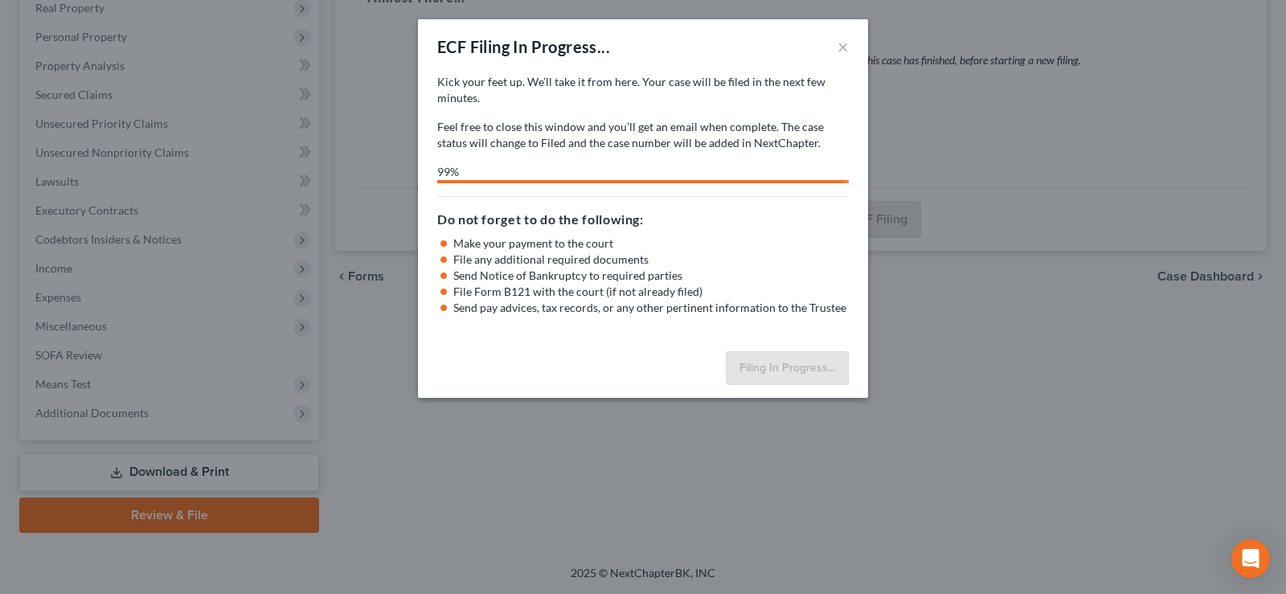
select select "0"
